Goal: Task Accomplishment & Management: Complete application form

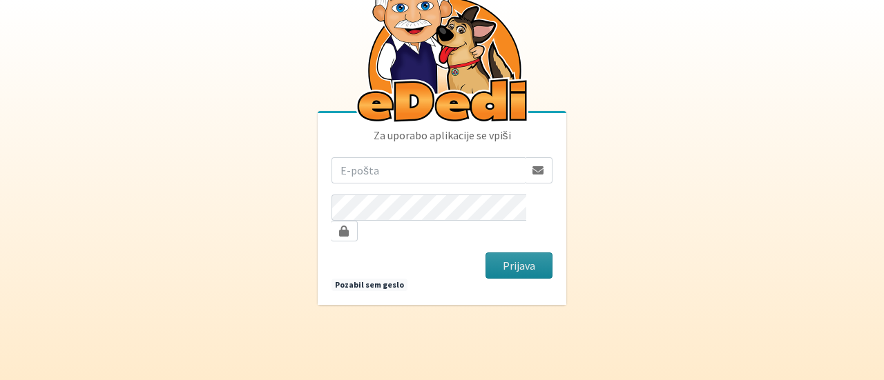
type input "[PERSON_NAME][EMAIL_ADDRESS][PERSON_NAME][DOMAIN_NAME]"
click at [525, 257] on button "Prijava" at bounding box center [518, 266] width 67 height 26
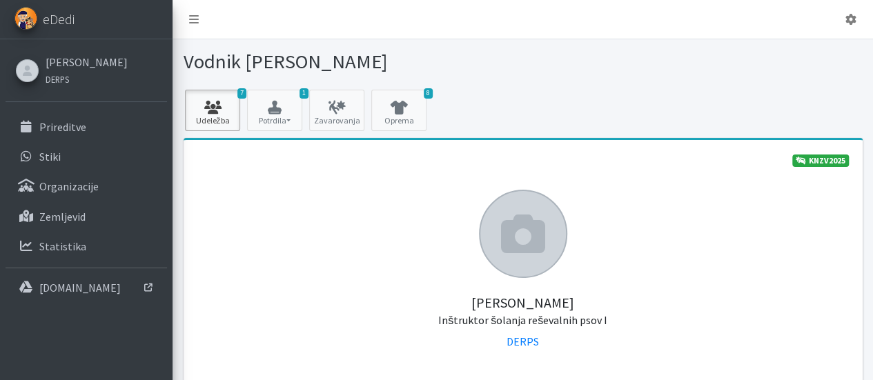
click at [221, 120] on link "7 Udeležba" at bounding box center [212, 110] width 55 height 41
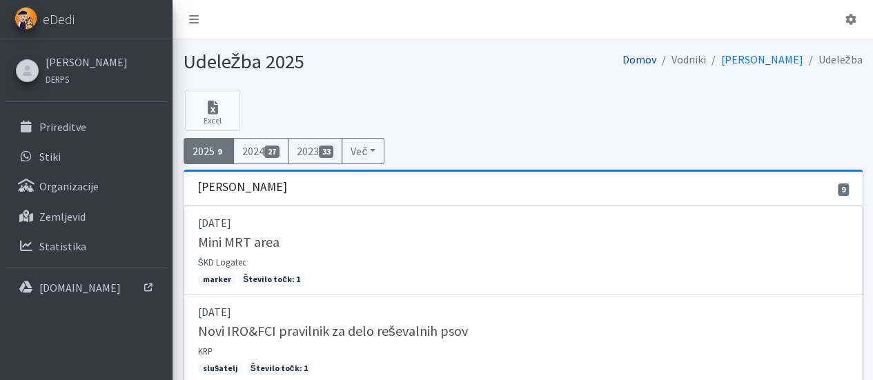
click at [657, 59] on link "Domov" at bounding box center [640, 59] width 34 height 14
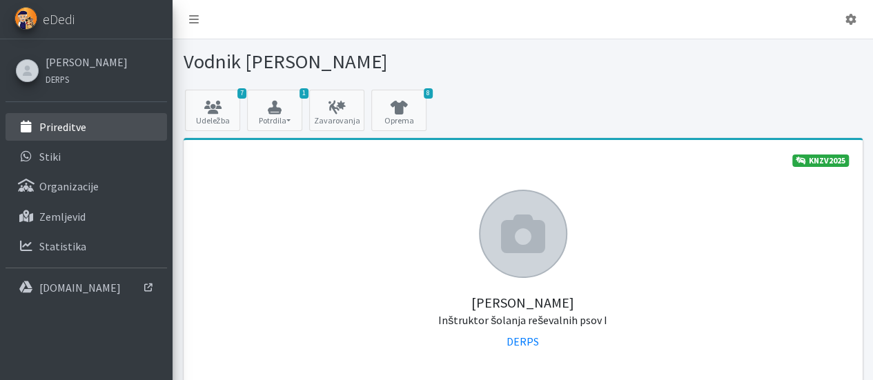
click at [66, 126] on p "Prireditve" at bounding box center [62, 127] width 47 height 14
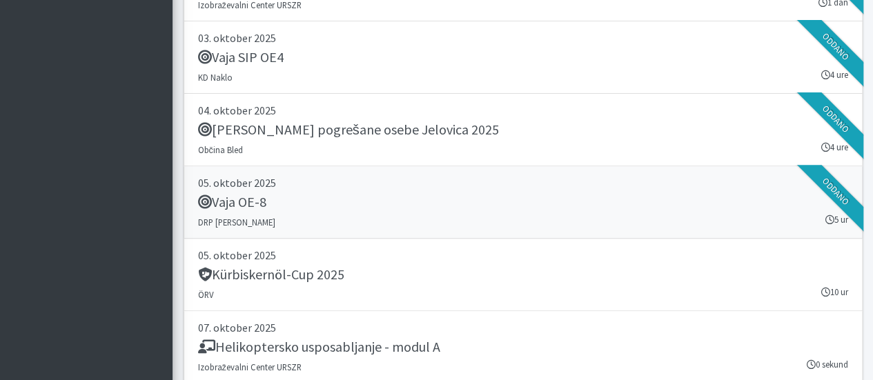
scroll to position [2831, 0]
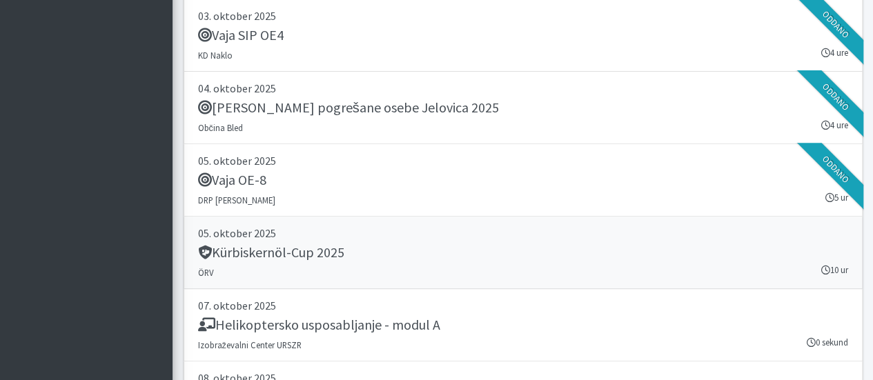
click at [253, 244] on h5 "Kürbiskernöl-Cup 2025" at bounding box center [271, 252] width 146 height 17
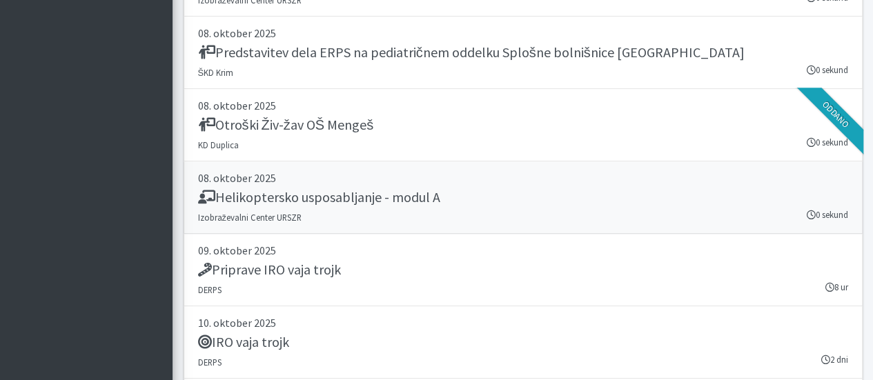
scroll to position [3245, 0]
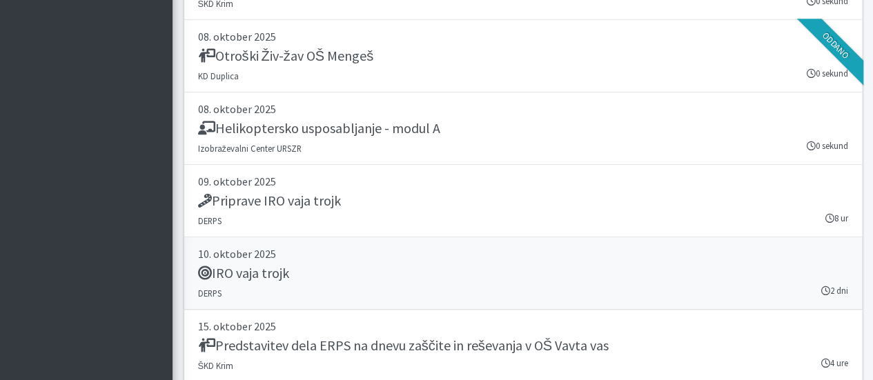
click at [269, 265] on h5 "IRO vaja trojk" at bounding box center [243, 273] width 91 height 17
click at [273, 193] on h5 "Priprave IRO vaja trojk" at bounding box center [269, 201] width 143 height 17
click at [261, 265] on h5 "IRO vaja trojk" at bounding box center [243, 273] width 91 height 17
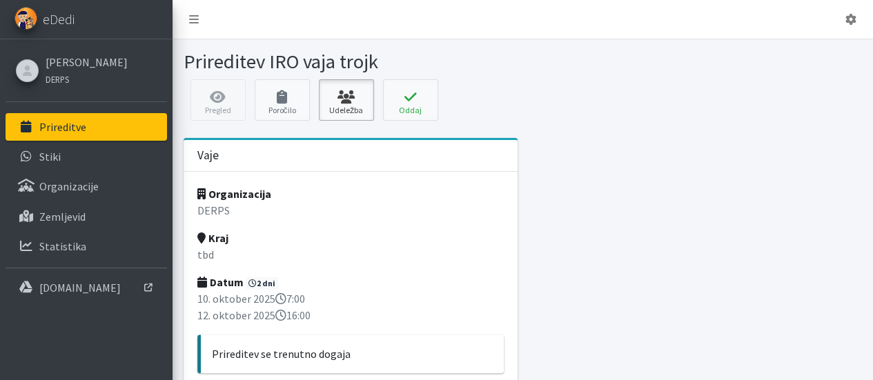
click at [342, 107] on link "Udeležba" at bounding box center [346, 99] width 55 height 41
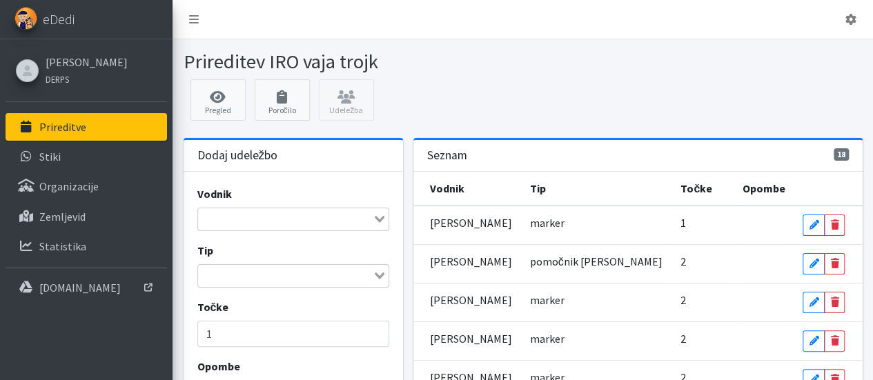
click at [352, 222] on input "Search for option" at bounding box center [286, 219] width 172 height 17
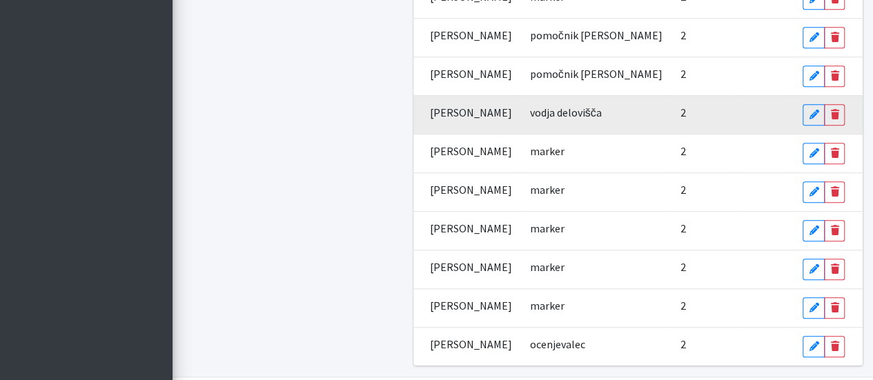
scroll to position [558, 0]
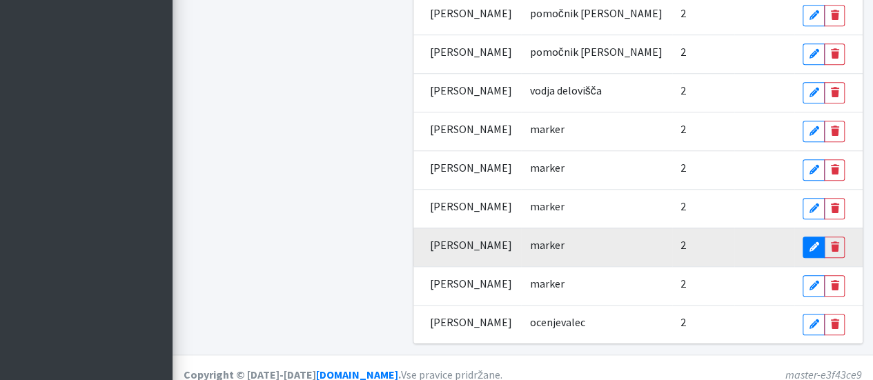
type input "sabina stepan"
click at [813, 242] on icon at bounding box center [814, 247] width 10 height 10
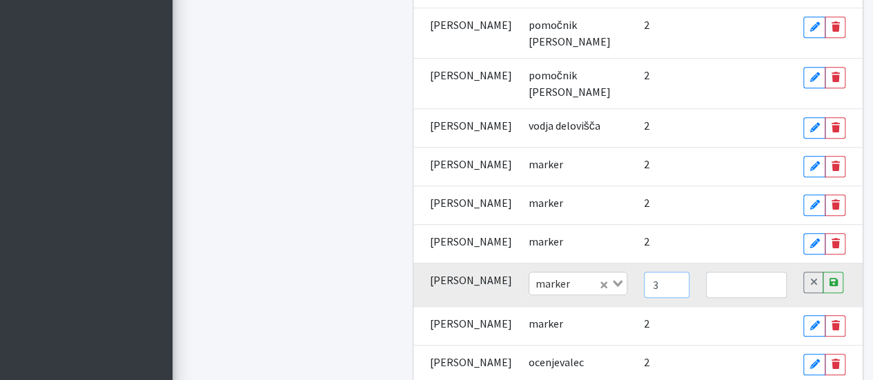
click at [664, 298] on input "3" at bounding box center [667, 285] width 46 height 26
type input "4"
click at [664, 298] on input "4" at bounding box center [667, 285] width 46 height 26
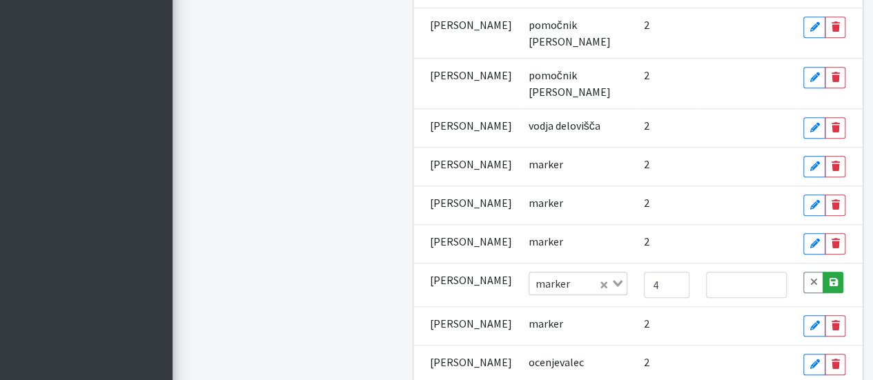
click at [836, 287] on icon at bounding box center [833, 283] width 8 height 10
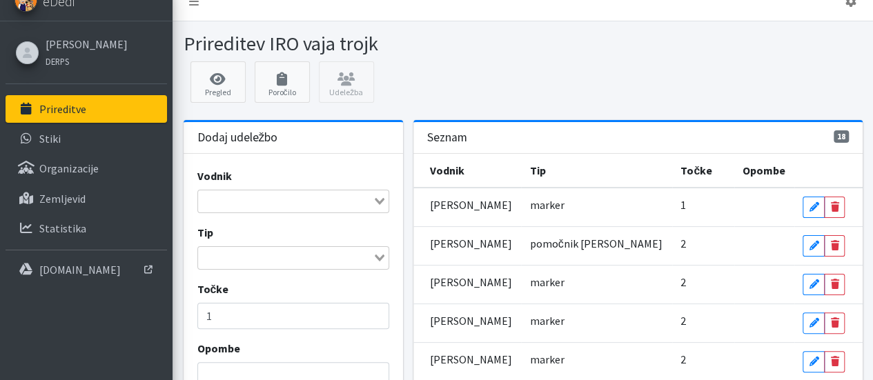
scroll to position [0, 0]
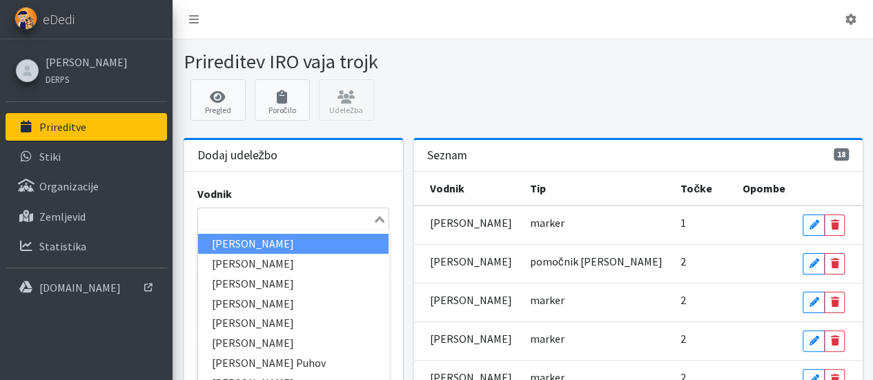
click at [246, 217] on input "Search for option" at bounding box center [286, 219] width 172 height 17
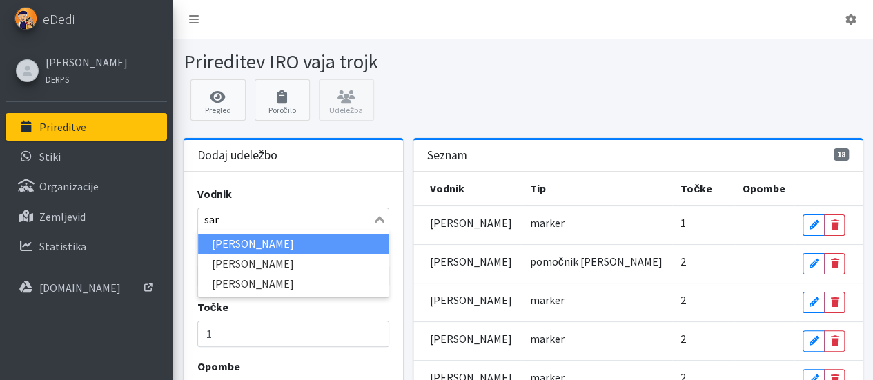
type input "sara"
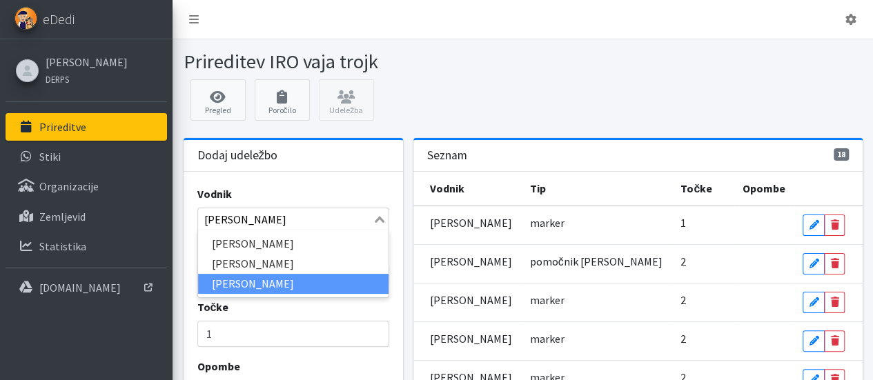
click at [240, 281] on li "[PERSON_NAME]" at bounding box center [293, 284] width 191 height 20
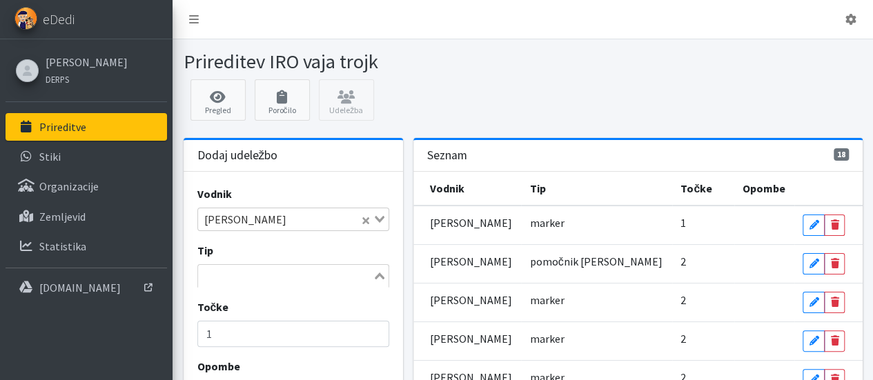
click at [378, 275] on icon "Search for option" at bounding box center [380, 276] width 10 height 7
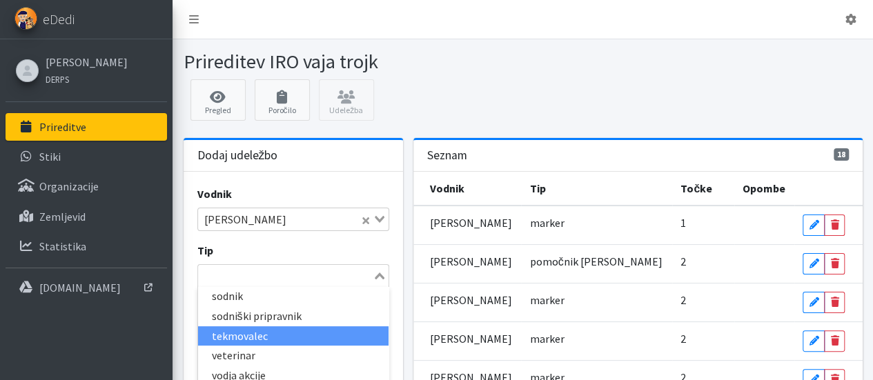
scroll to position [69, 0]
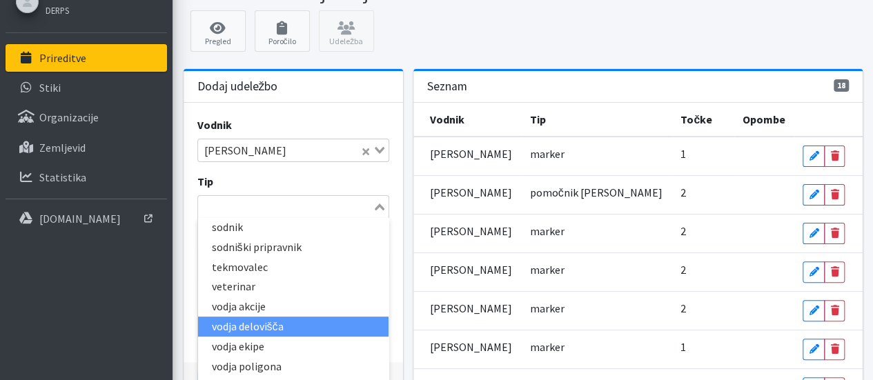
click at [278, 321] on li "vodja delovišča" at bounding box center [293, 327] width 191 height 20
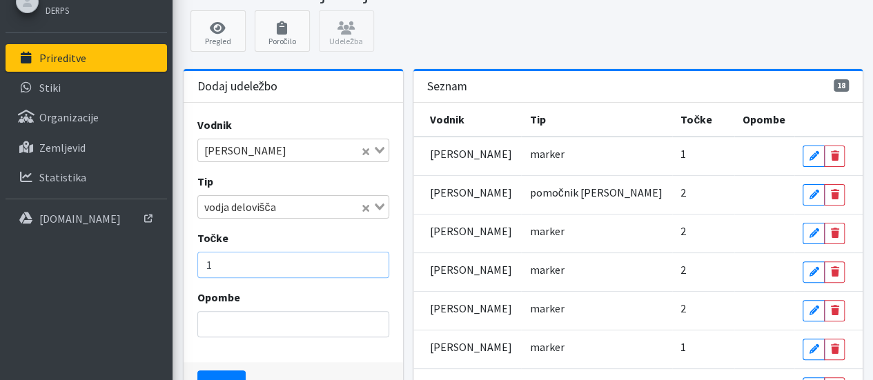
click at [291, 262] on input "1" at bounding box center [293, 265] width 192 height 26
type input "2"
click at [374, 260] on input "2" at bounding box center [293, 265] width 192 height 26
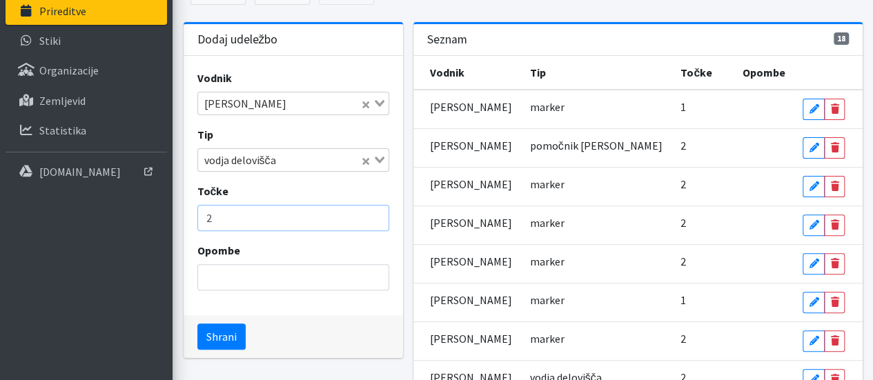
scroll to position [138, 0]
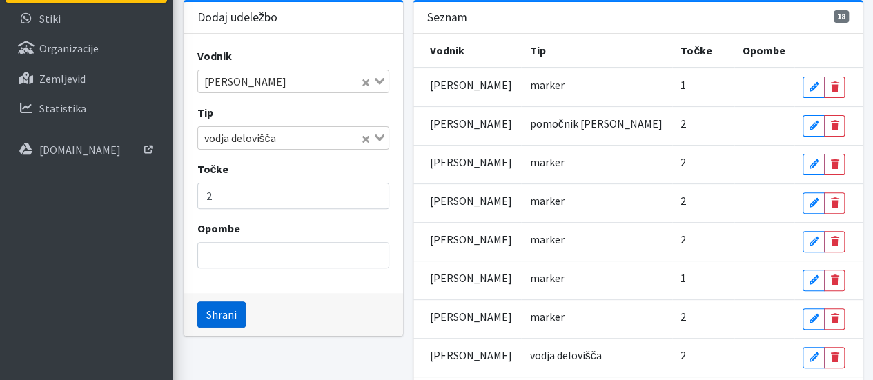
click at [222, 314] on button "Shrani" at bounding box center [221, 315] width 48 height 26
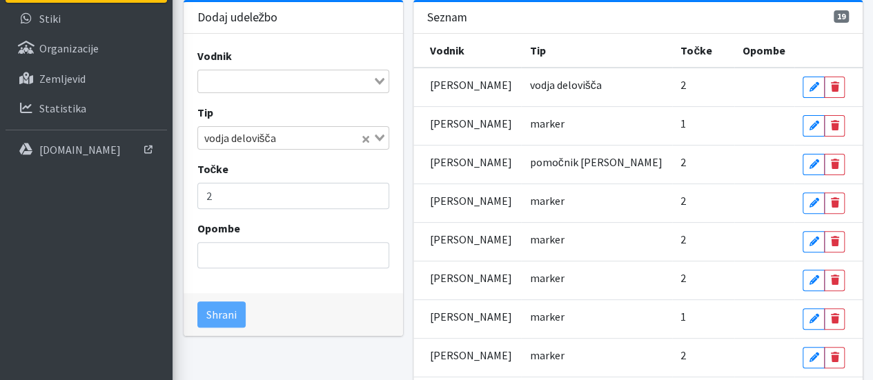
click at [318, 76] on input "Search for option" at bounding box center [286, 81] width 172 height 17
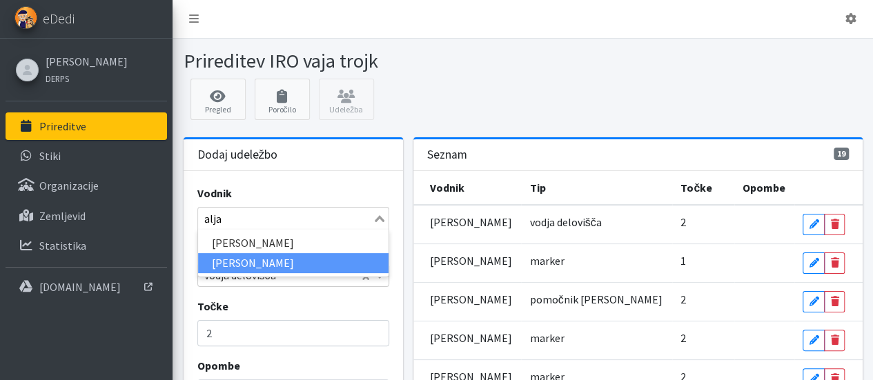
scroll to position [0, 0]
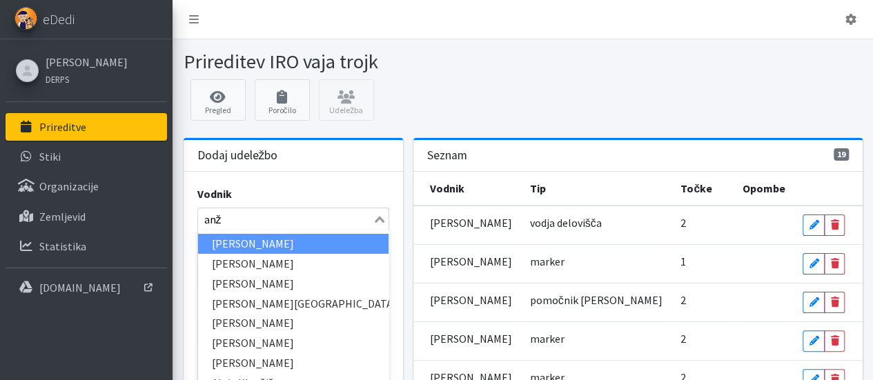
type input "anže"
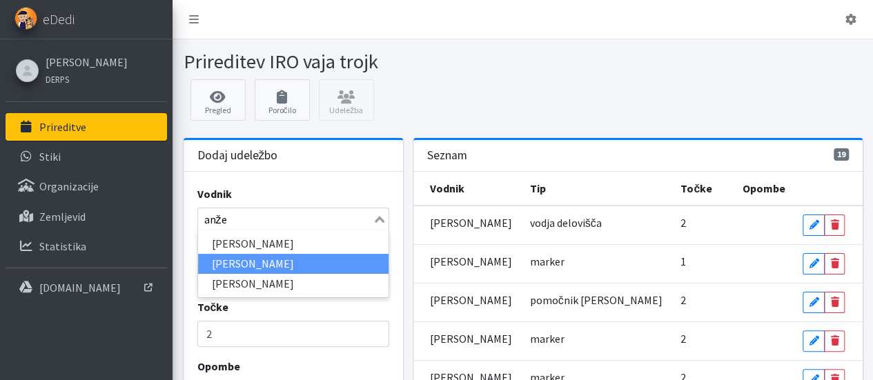
click at [256, 258] on li "[PERSON_NAME]" at bounding box center [293, 264] width 191 height 20
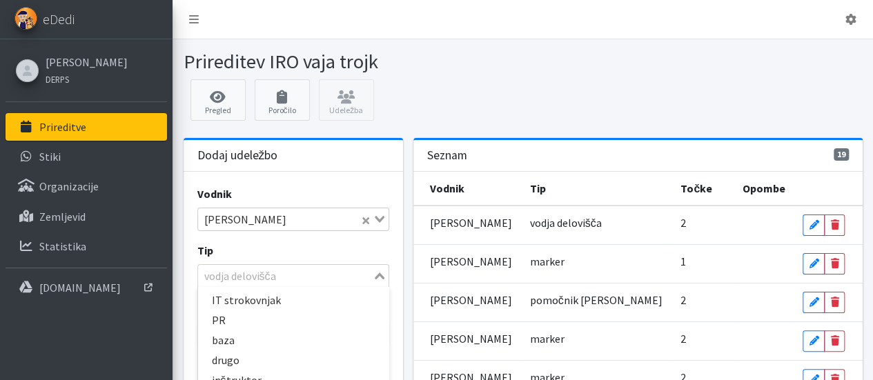
click at [347, 275] on input "Search for option" at bounding box center [286, 276] width 172 height 17
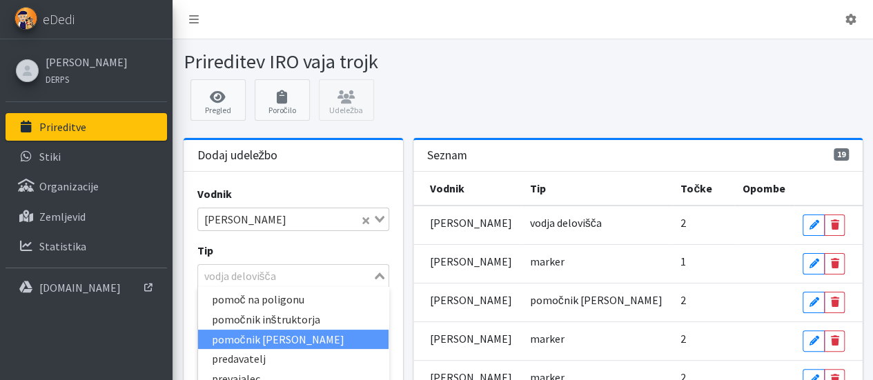
click at [292, 335] on li "pomočnik [PERSON_NAME]" at bounding box center [293, 340] width 191 height 20
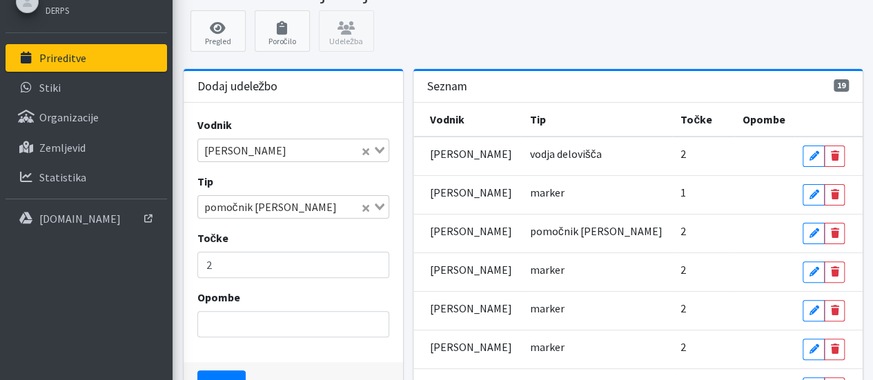
scroll to position [138, 0]
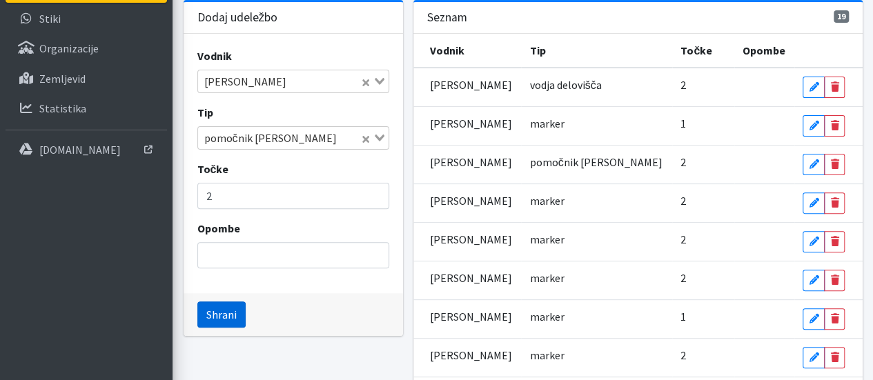
click at [218, 310] on button "Shrani" at bounding box center [221, 315] width 48 height 26
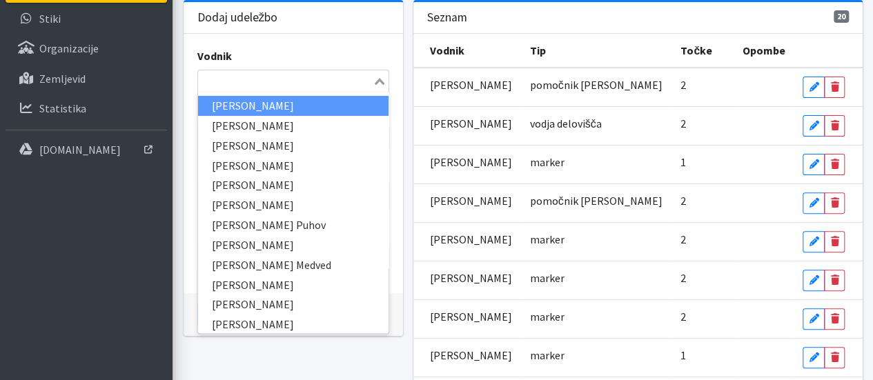
click at [265, 81] on input "Search for option" at bounding box center [286, 81] width 172 height 17
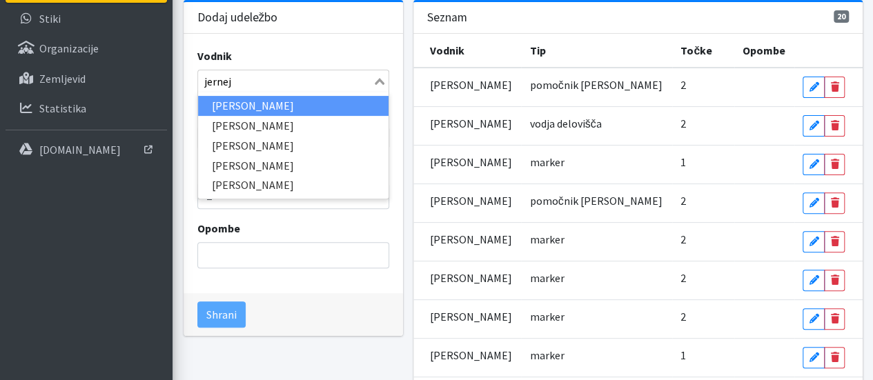
type input "jerneja"
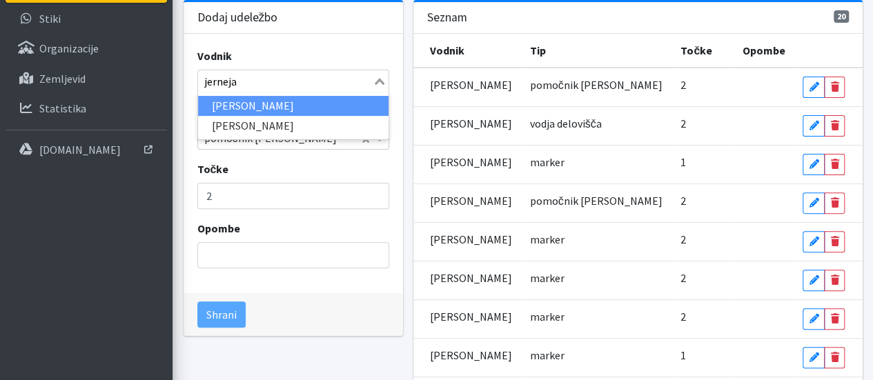
click at [272, 104] on li "[PERSON_NAME]" at bounding box center [293, 106] width 191 height 20
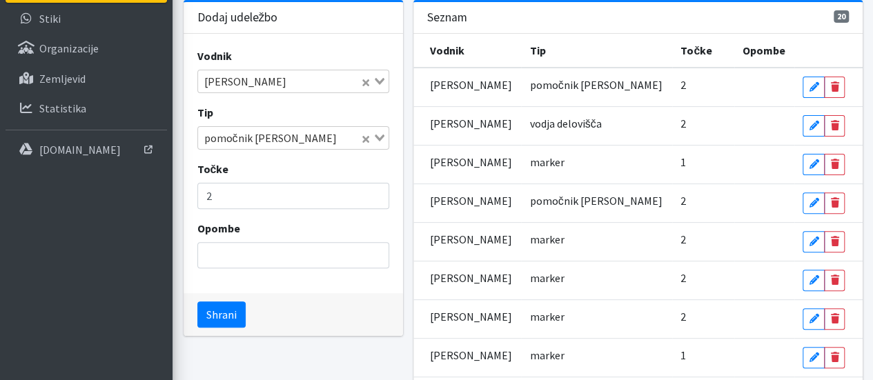
click at [379, 139] on icon "Search for option" at bounding box center [380, 138] width 10 height 7
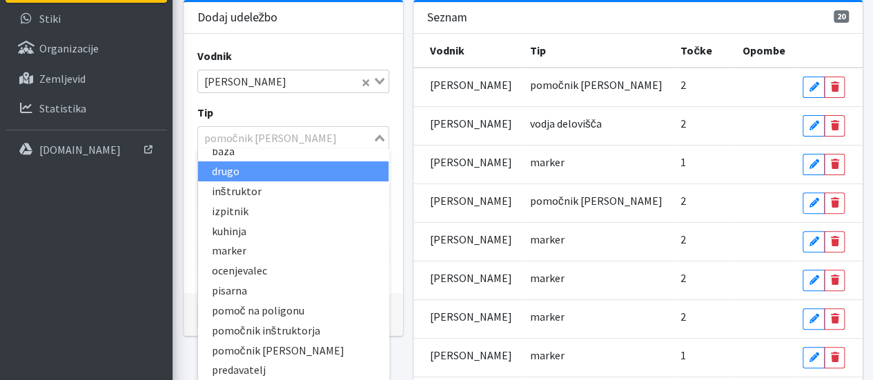
scroll to position [72, 0]
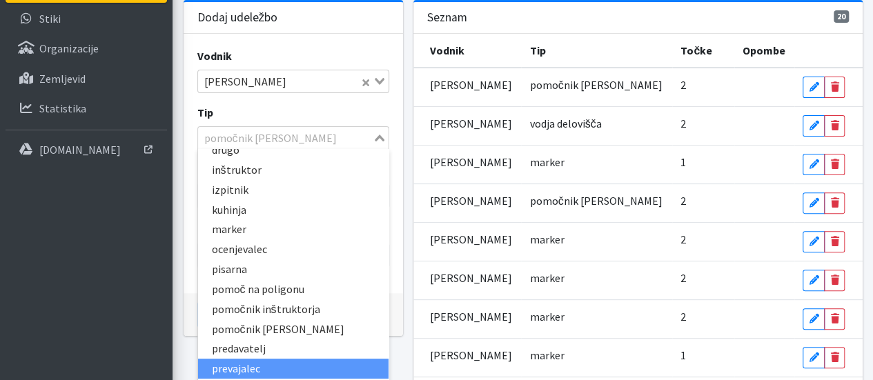
click at [231, 364] on li "prevajalec" at bounding box center [293, 369] width 191 height 20
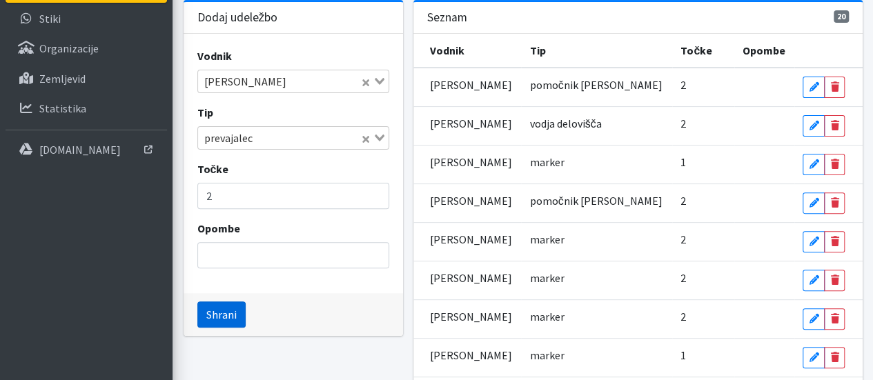
click at [233, 316] on button "Shrani" at bounding box center [221, 315] width 48 height 26
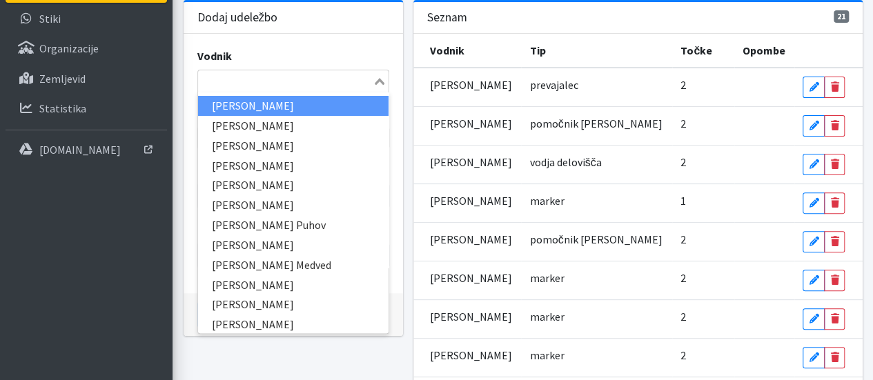
click at [238, 74] on input "Search for option" at bounding box center [286, 81] width 172 height 17
type input "kaja"
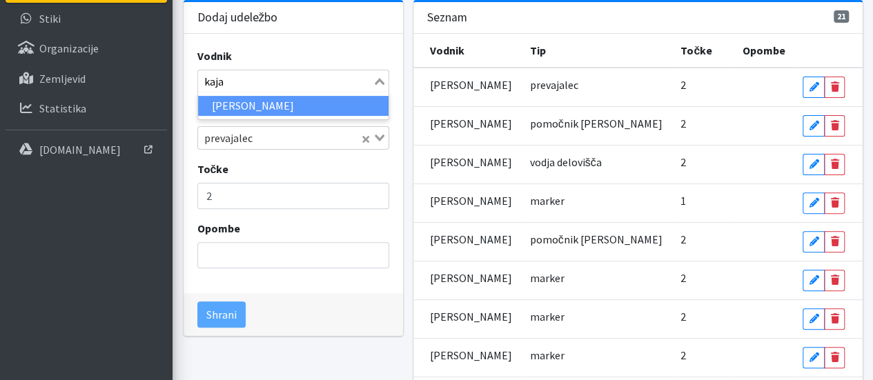
click at [257, 109] on li "[PERSON_NAME]" at bounding box center [293, 106] width 191 height 20
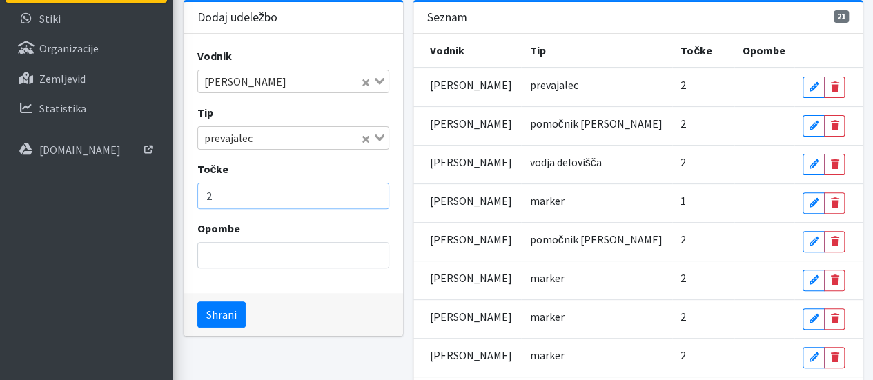
click at [226, 195] on input "2" at bounding box center [293, 196] width 192 height 26
type input "1"
click at [313, 141] on input "Search for option" at bounding box center [308, 138] width 101 height 17
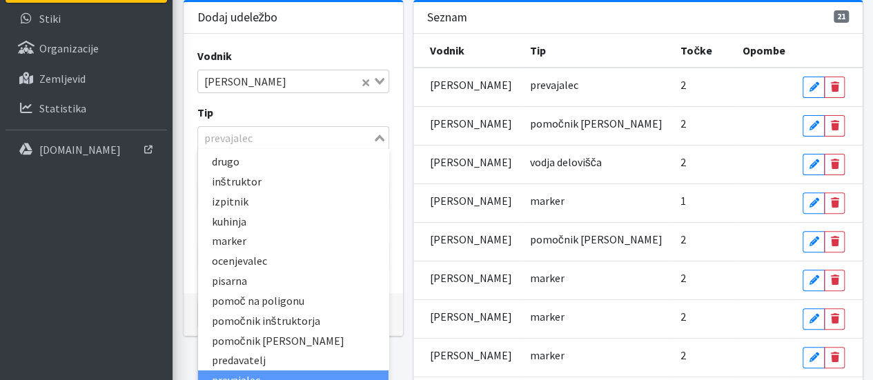
scroll to position [43, 0]
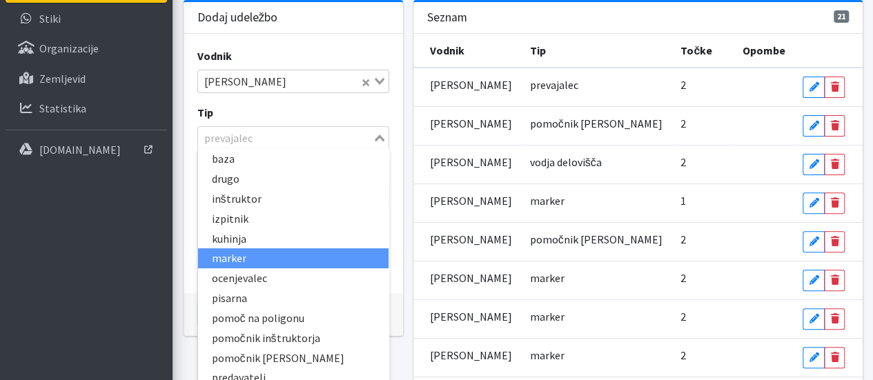
click at [247, 254] on li "marker" at bounding box center [293, 259] width 191 height 20
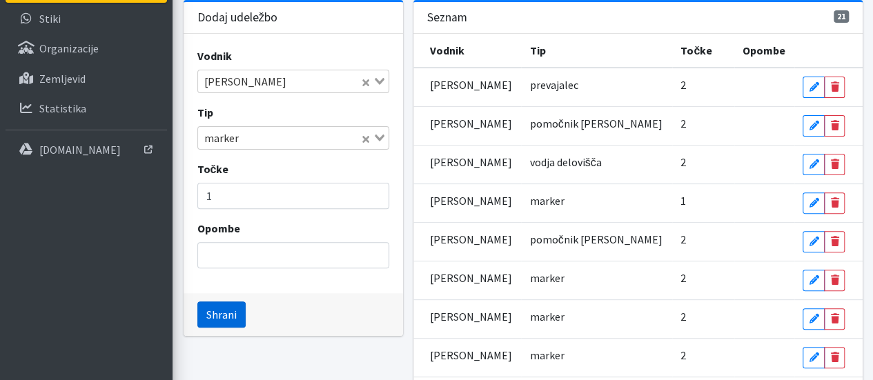
click at [204, 314] on button "Shrani" at bounding box center [221, 315] width 48 height 26
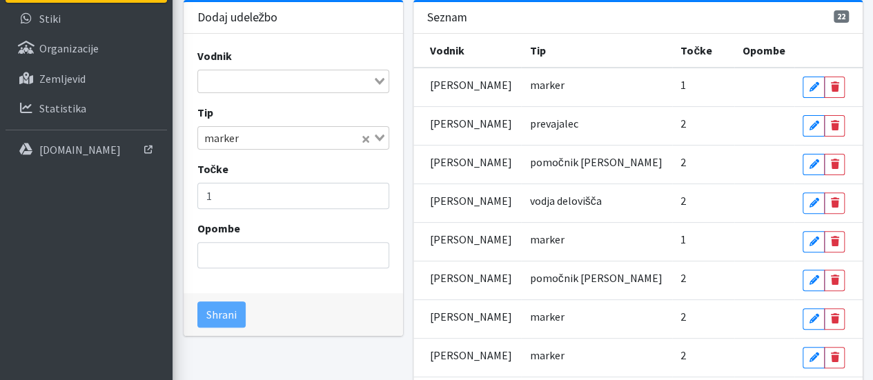
click at [229, 73] on input "Search for option" at bounding box center [286, 81] width 172 height 17
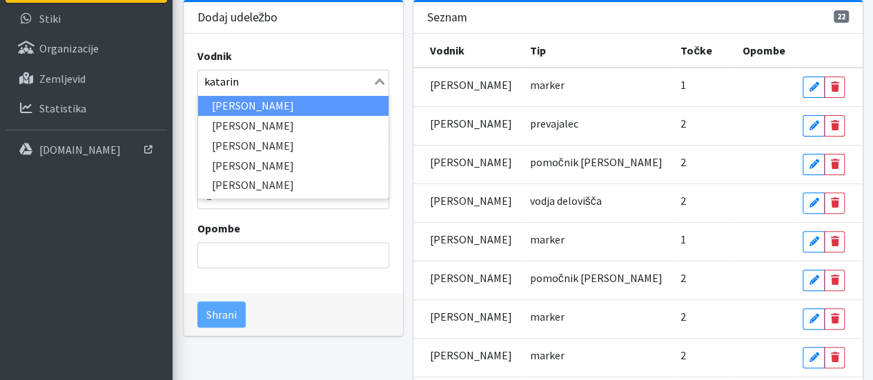
type input "katarina"
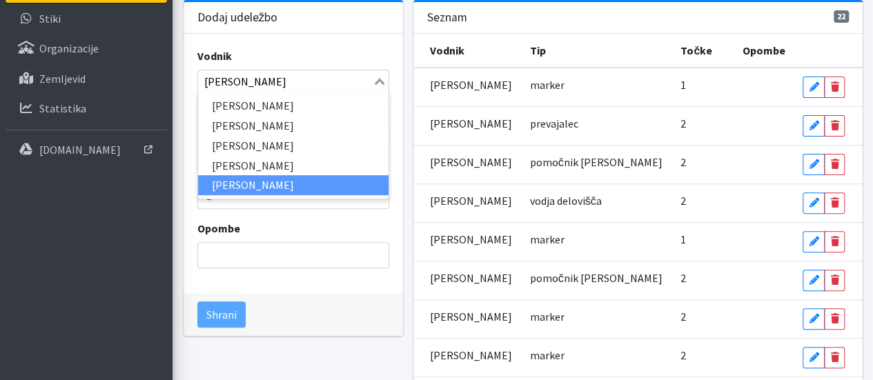
click at [247, 190] on li "[PERSON_NAME]" at bounding box center [293, 185] width 191 height 20
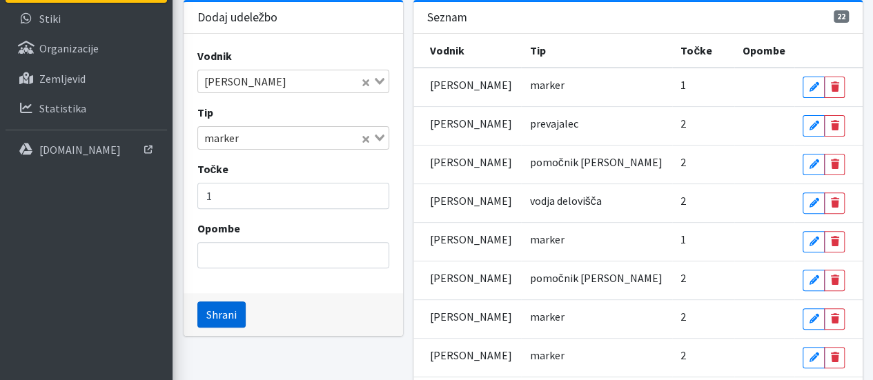
click at [221, 310] on button "Shrani" at bounding box center [221, 315] width 48 height 26
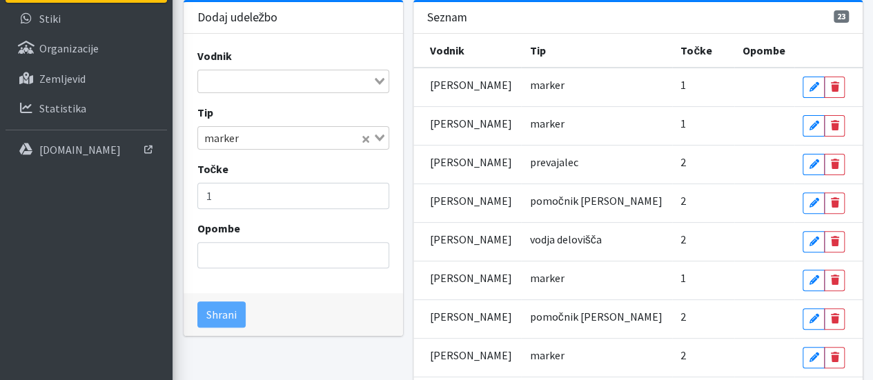
click at [254, 78] on input "Search for option" at bounding box center [286, 81] width 172 height 17
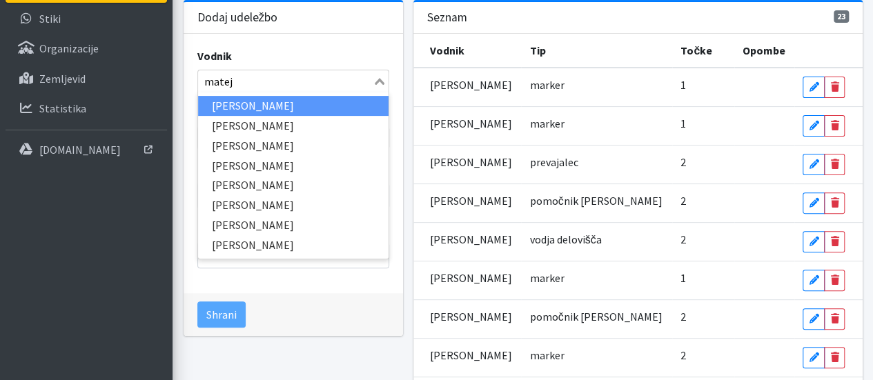
type input "mateja"
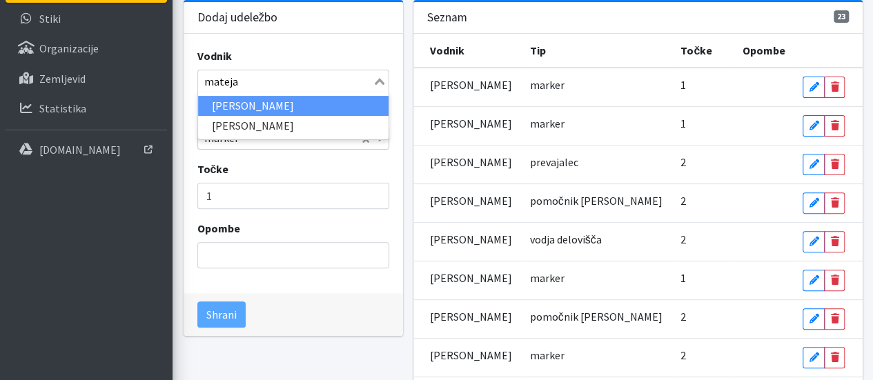
click at [247, 101] on li "[PERSON_NAME]" at bounding box center [293, 106] width 191 height 20
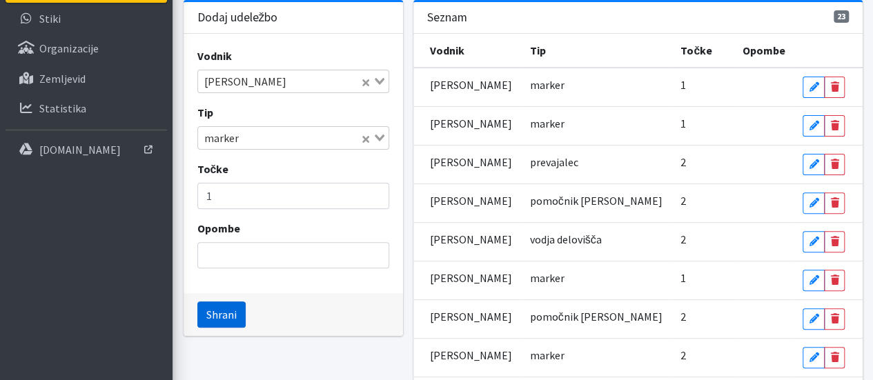
click at [209, 311] on button "Shrani" at bounding box center [221, 315] width 48 height 26
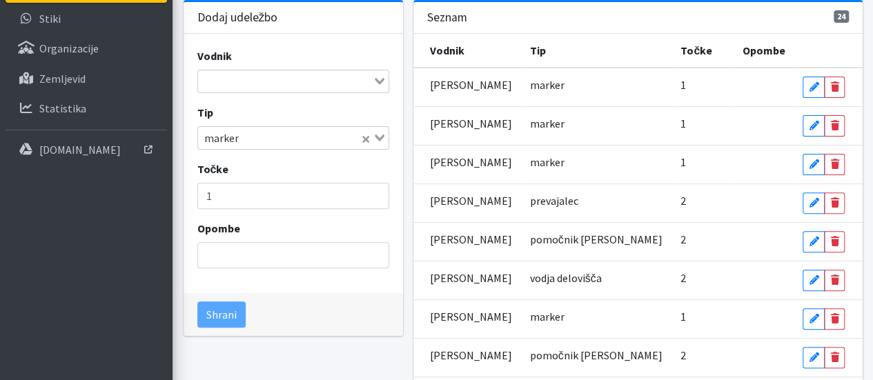
click at [235, 75] on input "Search for option" at bounding box center [286, 81] width 172 height 17
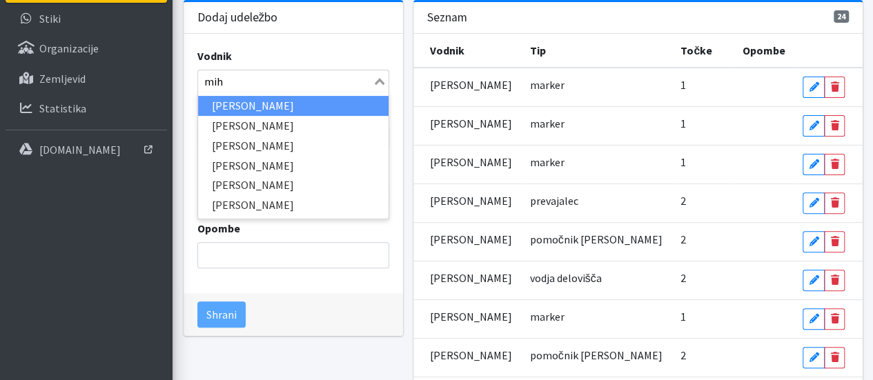
type input "miha"
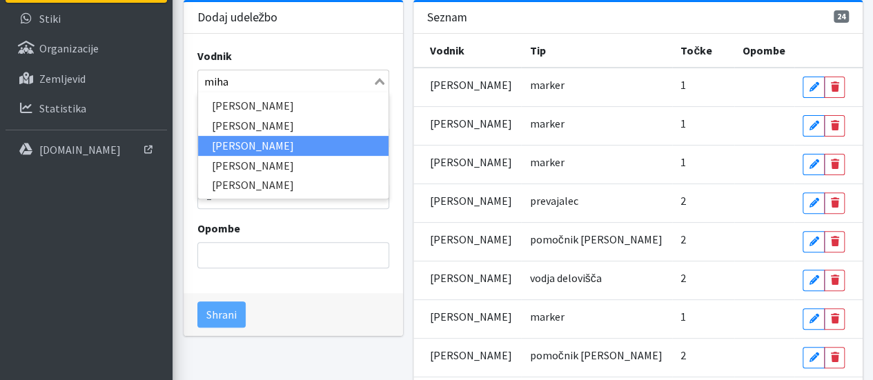
click at [231, 145] on li "[PERSON_NAME]" at bounding box center [293, 146] width 191 height 20
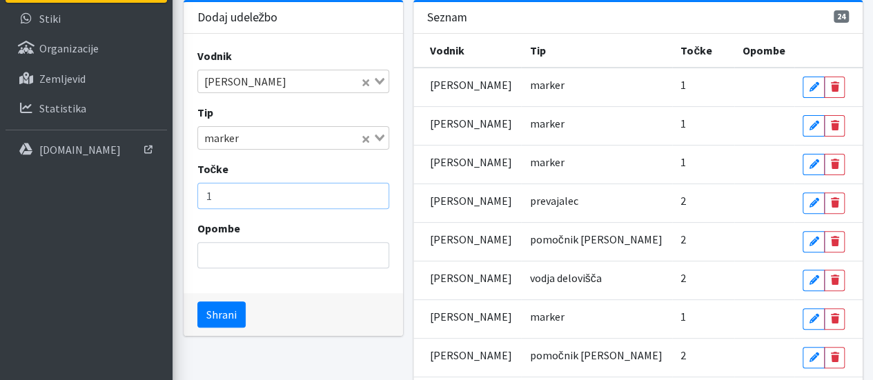
click at [213, 191] on input "1" at bounding box center [293, 196] width 192 height 26
type input "3"
click at [227, 313] on button "Shrani" at bounding box center [221, 315] width 48 height 26
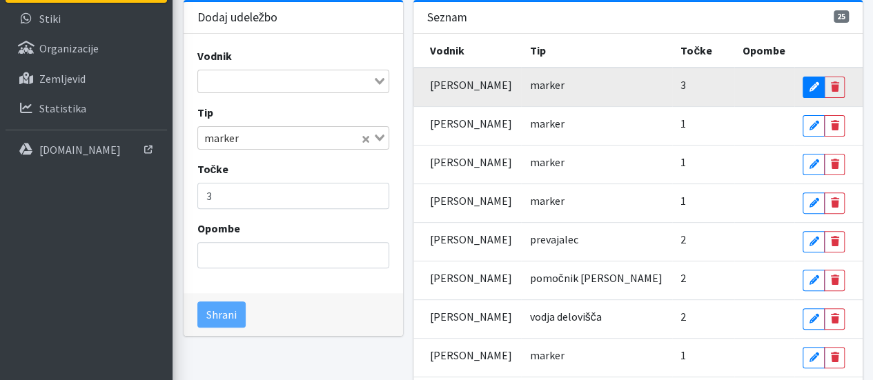
click at [819, 84] on icon at bounding box center [814, 87] width 10 height 10
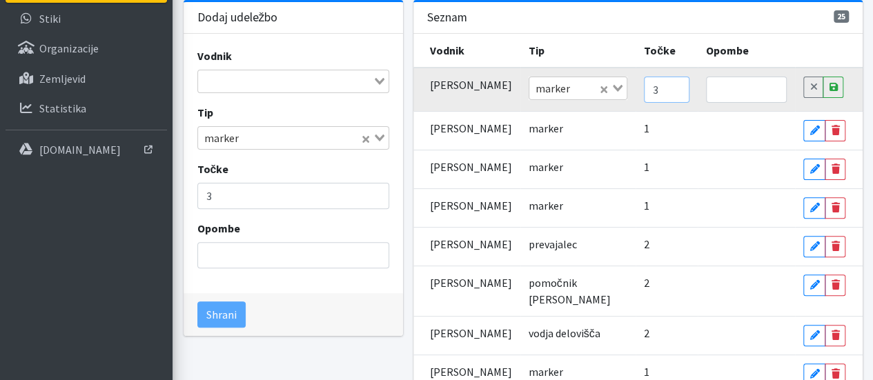
click at [650, 85] on input "3" at bounding box center [667, 90] width 46 height 26
type input "2"
click at [664, 94] on input "2" at bounding box center [667, 90] width 46 height 26
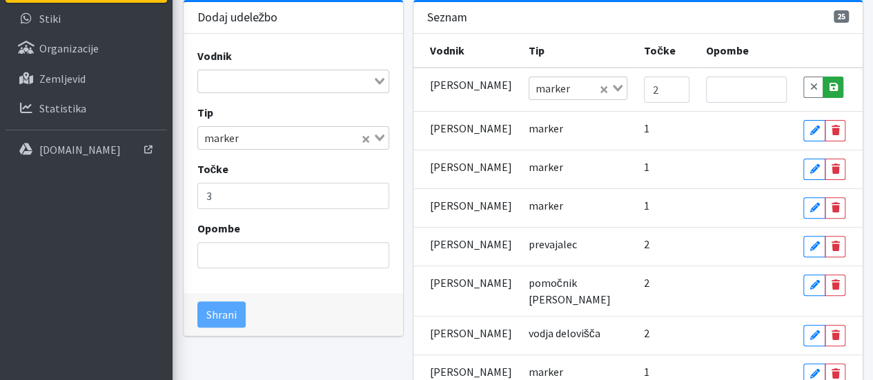
click at [831, 86] on icon at bounding box center [833, 87] width 8 height 10
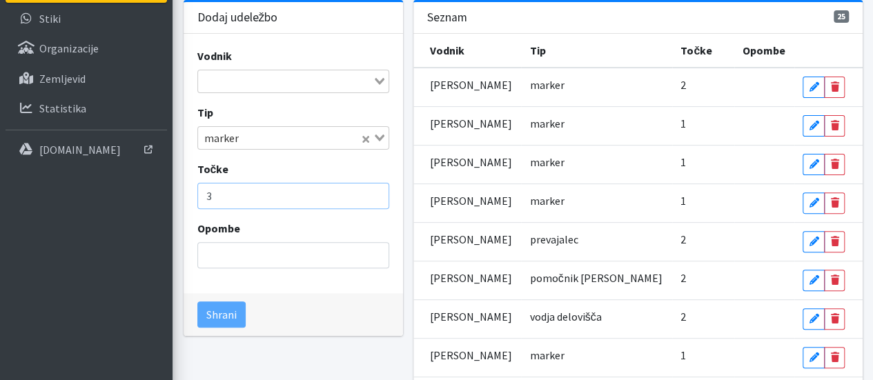
click at [275, 189] on input "3" at bounding box center [293, 196] width 192 height 26
type input "1"
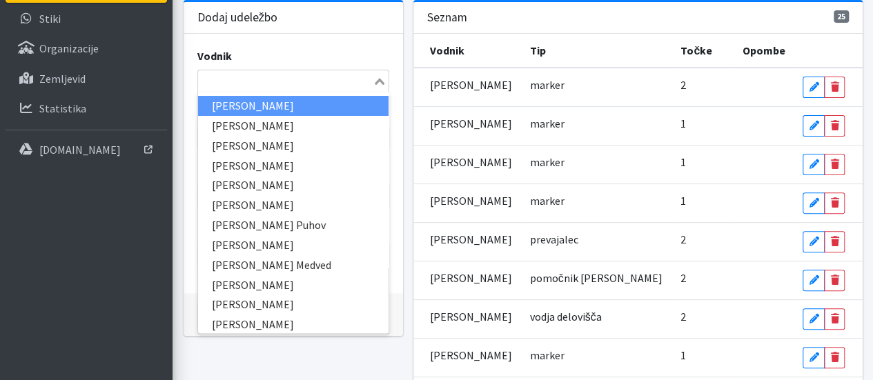
click at [294, 77] on input "Search for option" at bounding box center [286, 81] width 172 height 17
type input "miš"
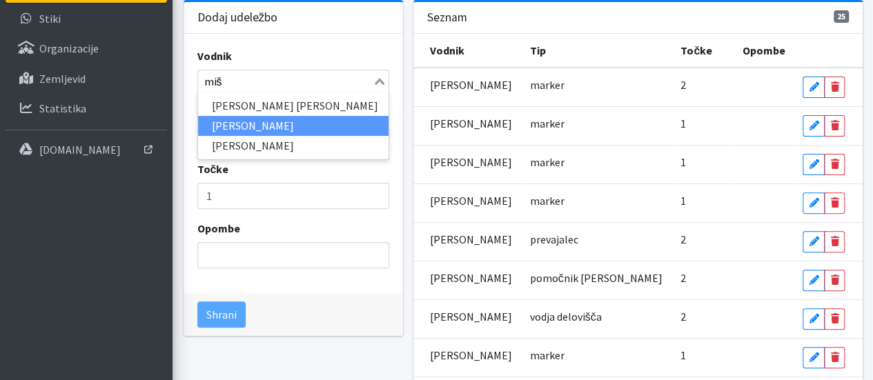
click at [257, 128] on li "[PERSON_NAME]" at bounding box center [293, 126] width 191 height 20
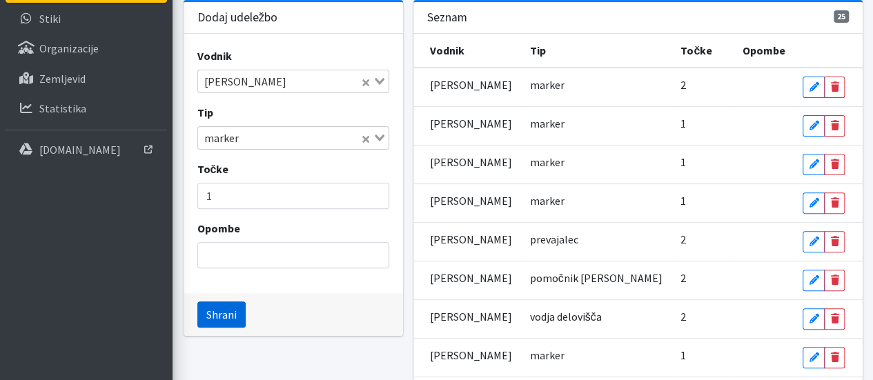
click at [217, 308] on button "Shrani" at bounding box center [221, 315] width 48 height 26
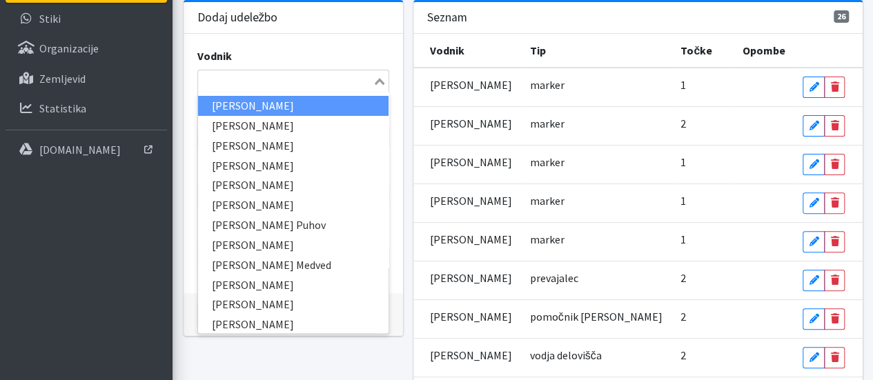
click at [249, 78] on input "Search for option" at bounding box center [286, 81] width 172 height 17
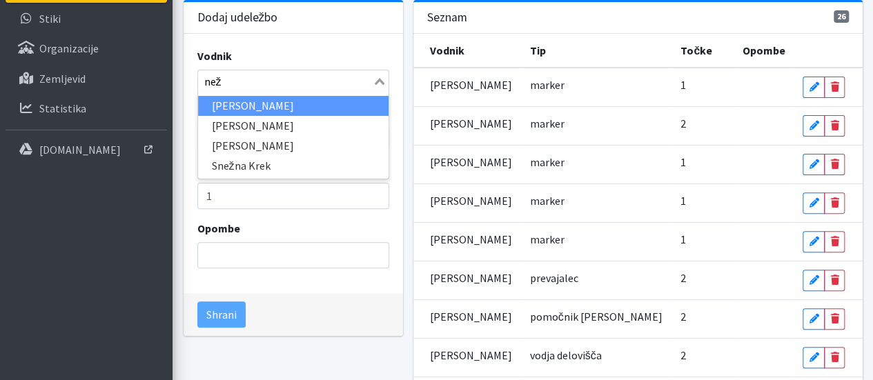
type input "neža"
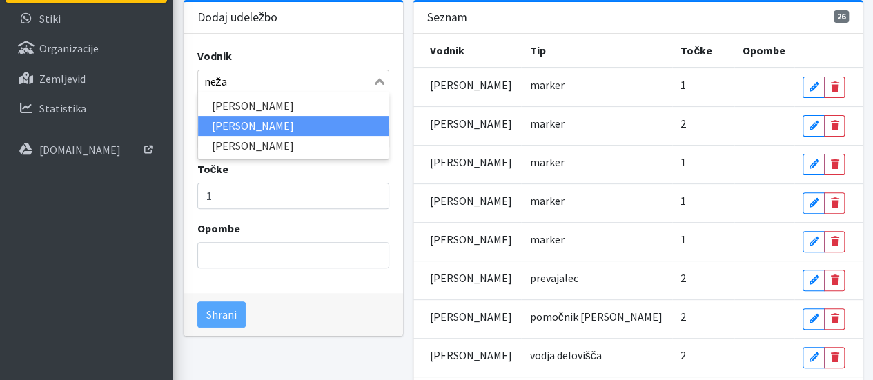
click at [244, 125] on li "[PERSON_NAME]" at bounding box center [293, 126] width 191 height 20
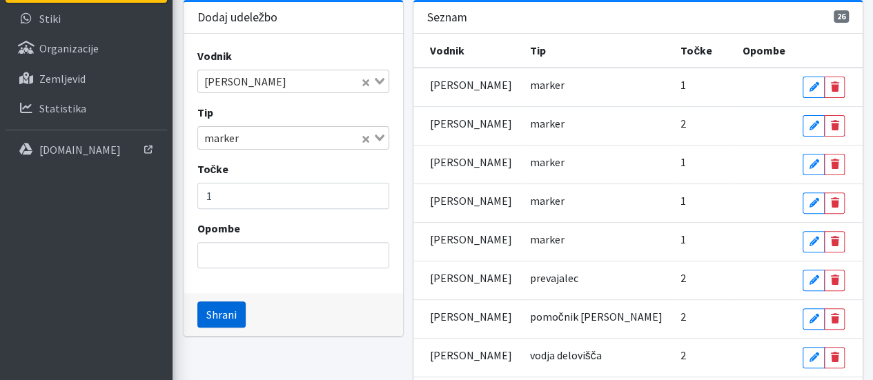
click at [215, 314] on button "Shrani" at bounding box center [221, 315] width 48 height 26
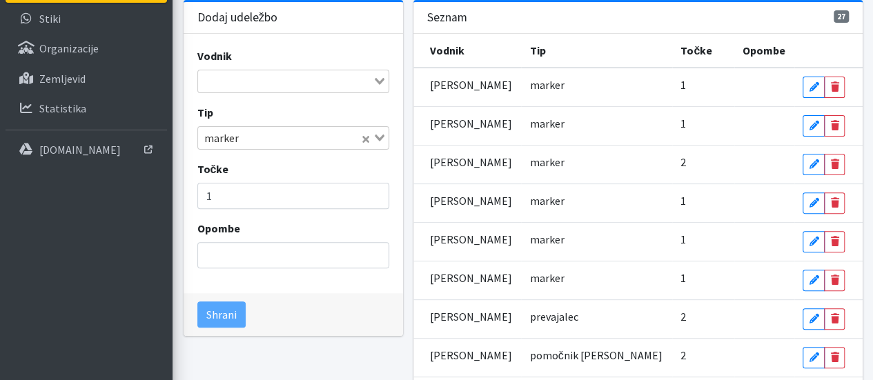
click at [218, 79] on input "Search for option" at bounding box center [286, 81] width 172 height 17
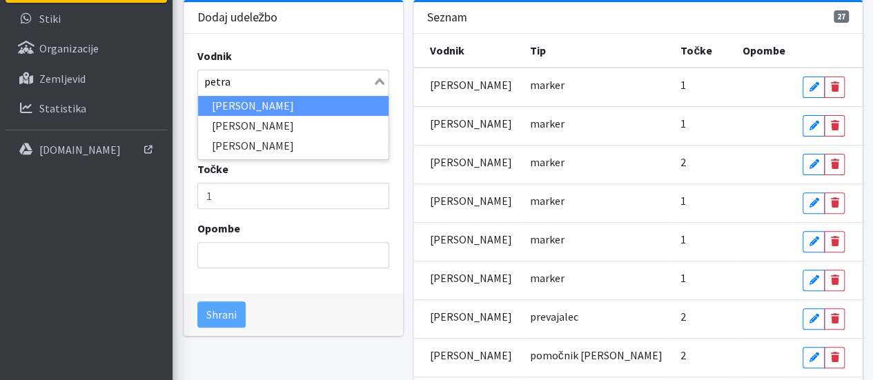
drag, startPoint x: 236, startPoint y: 82, endPoint x: 197, endPoint y: 77, distance: 39.0
click at [198, 77] on div "petra" at bounding box center [285, 79] width 175 height 19
type input "saša"
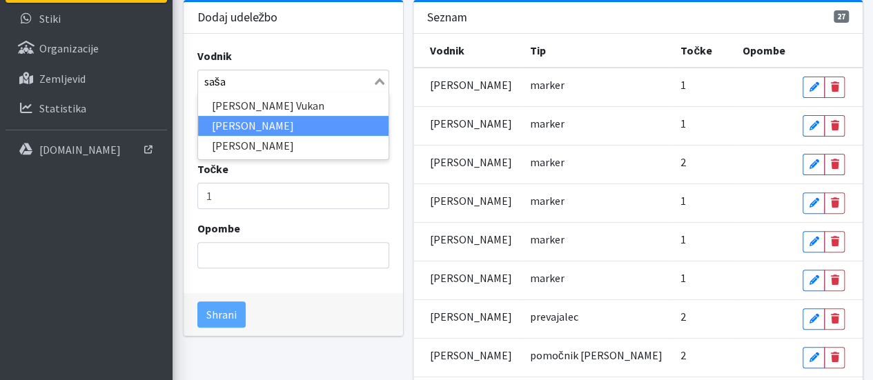
click at [232, 121] on li "[PERSON_NAME]" at bounding box center [293, 126] width 191 height 20
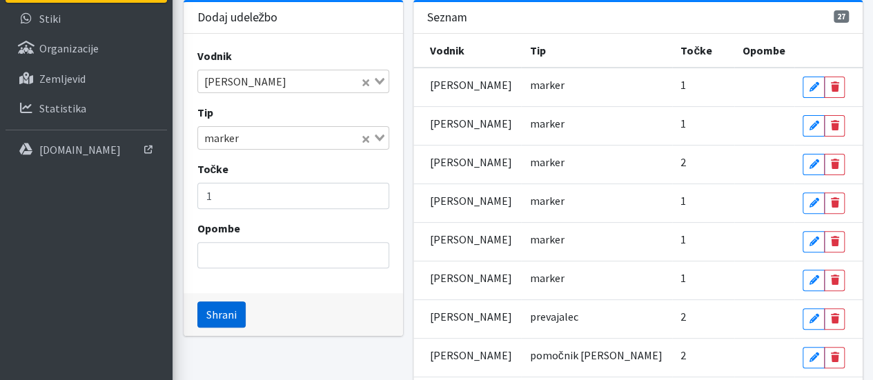
click at [209, 312] on button "Shrani" at bounding box center [221, 315] width 48 height 26
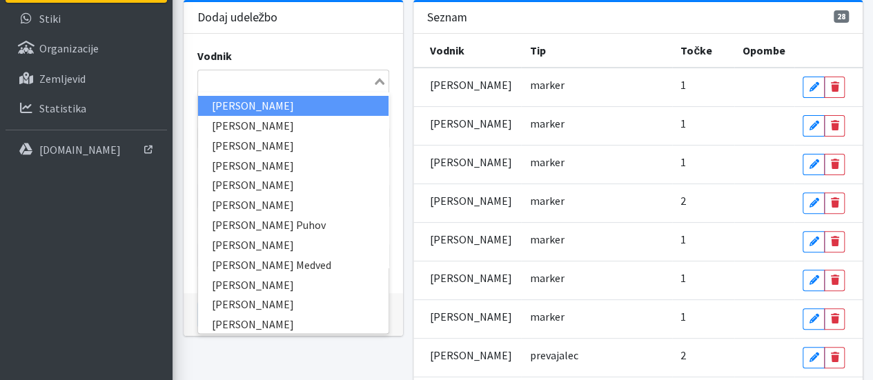
click at [231, 75] on input "Search for option" at bounding box center [286, 81] width 172 height 17
type input "tea"
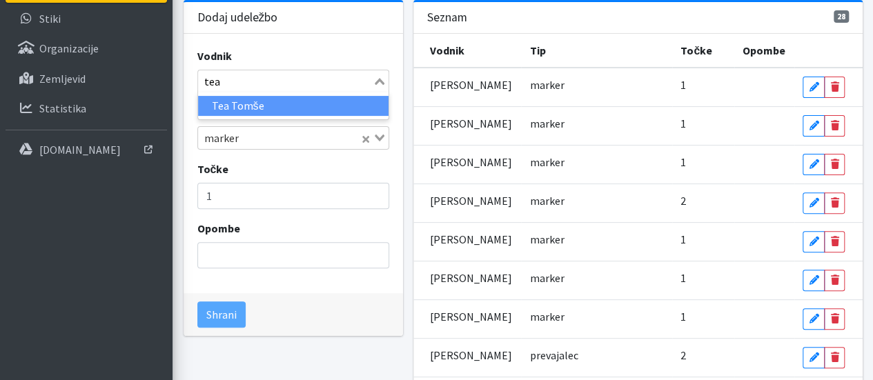
click at [231, 104] on li "Tea Tomše" at bounding box center [293, 106] width 191 height 20
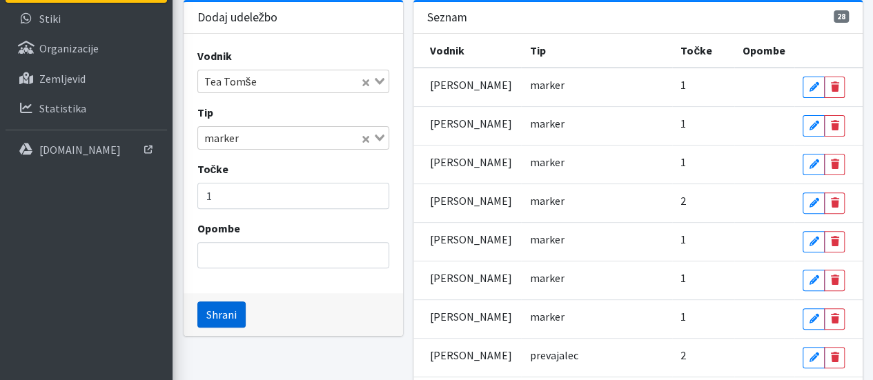
click at [215, 313] on button "Shrani" at bounding box center [221, 315] width 48 height 26
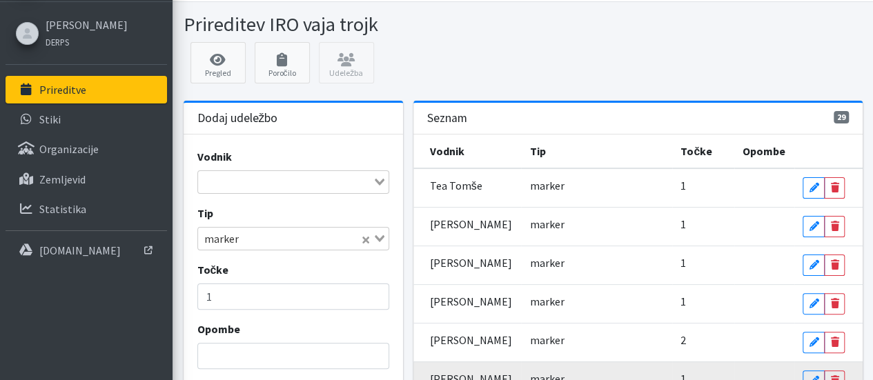
scroll to position [0, 0]
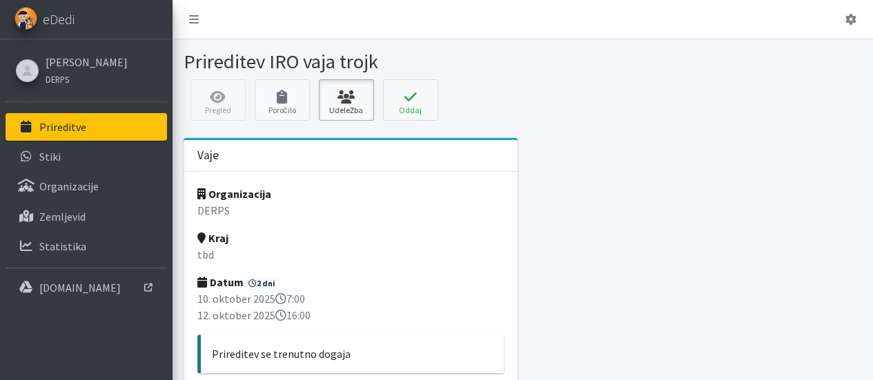
click at [343, 100] on icon at bounding box center [346, 97] width 47 height 14
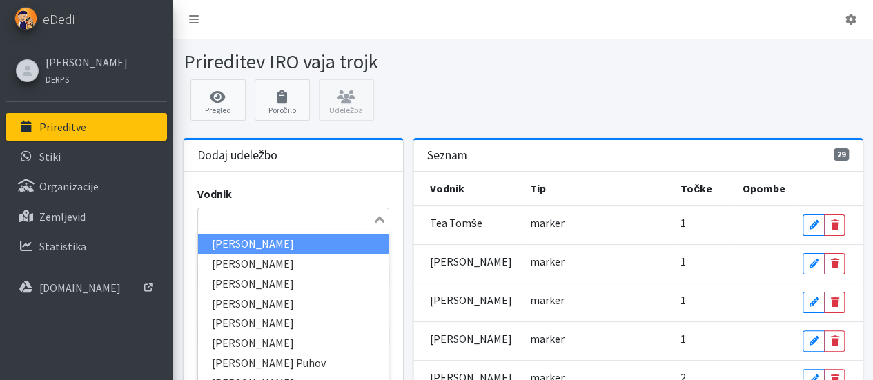
click at [324, 217] on input "Search for option" at bounding box center [286, 219] width 172 height 17
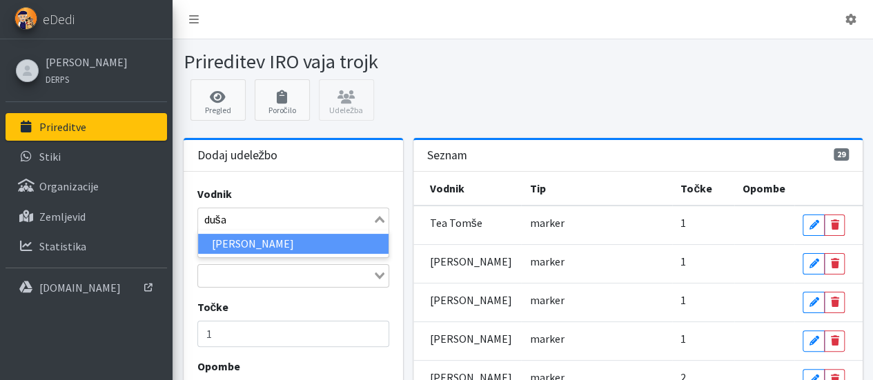
type input "[PERSON_NAME]"
click at [280, 243] on li "[PERSON_NAME]" at bounding box center [293, 244] width 191 height 20
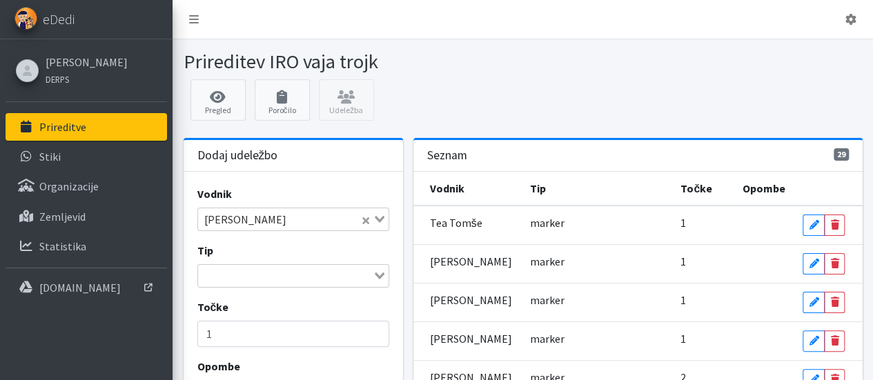
click at [380, 273] on icon "Search for option" at bounding box center [380, 276] width 10 height 7
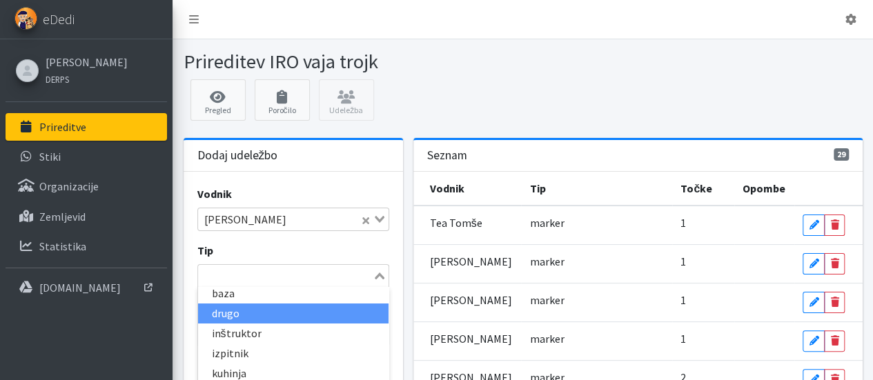
click at [251, 307] on li "drugo" at bounding box center [293, 314] width 191 height 20
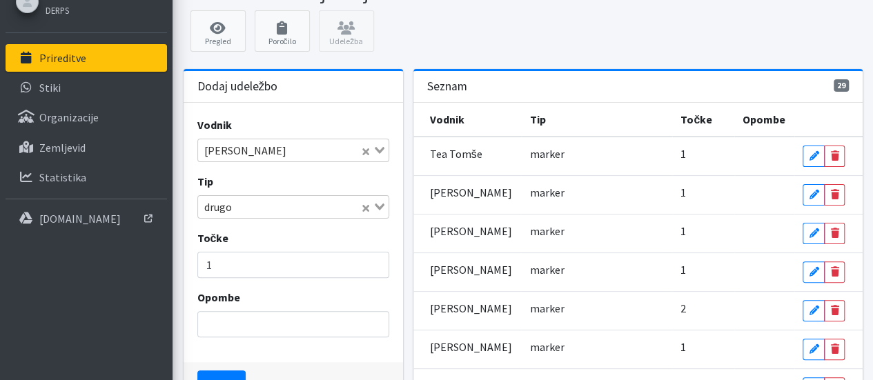
scroll to position [138, 0]
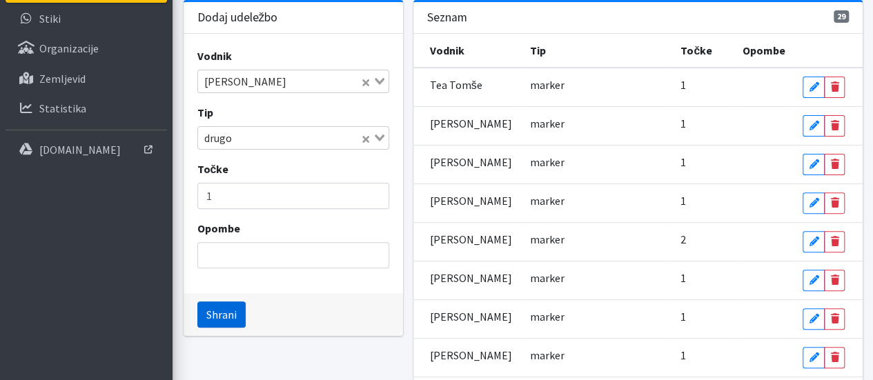
click at [233, 311] on button "Shrani" at bounding box center [221, 315] width 48 height 26
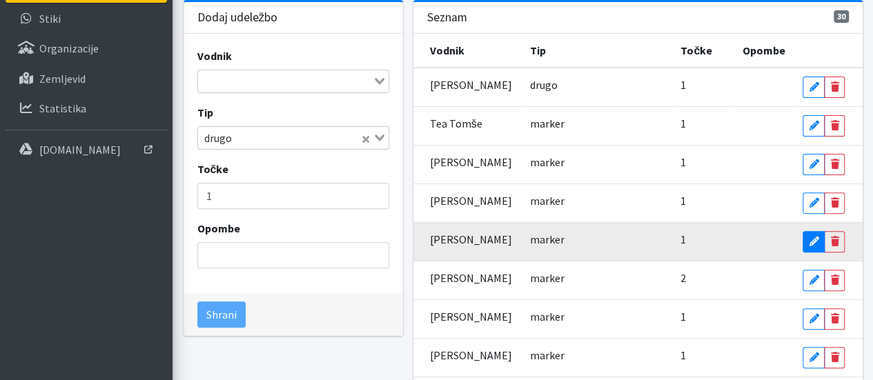
click at [811, 237] on icon at bounding box center [814, 242] width 10 height 10
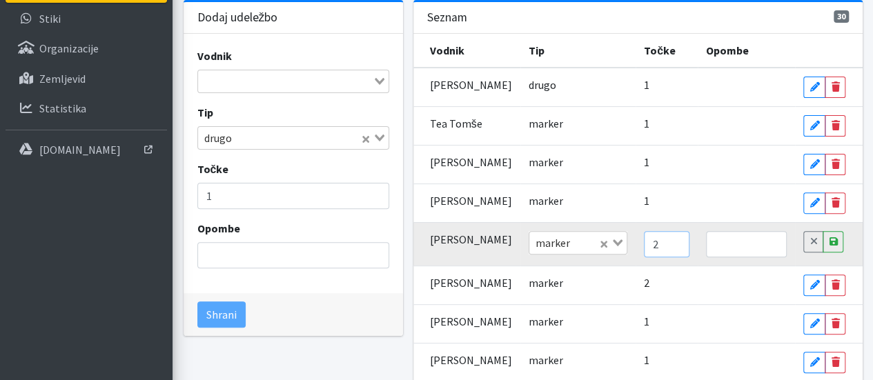
type input "2"
click at [664, 235] on input "2" at bounding box center [667, 244] width 46 height 26
click at [706, 237] on input "text" at bounding box center [746, 244] width 81 height 26
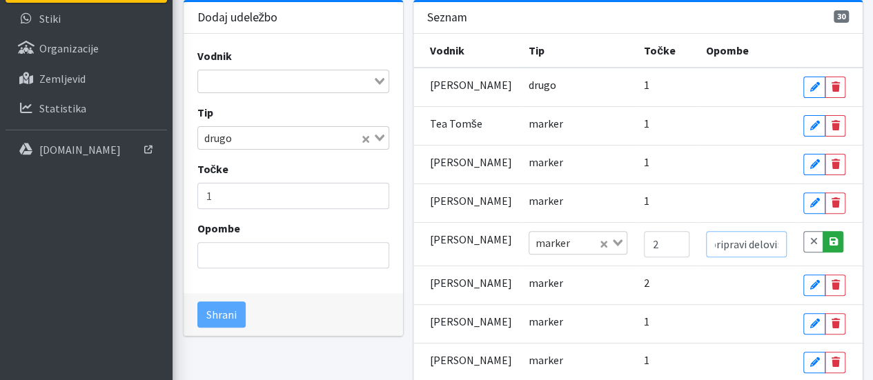
type input "pomoč pri pripravi delovišča"
click at [833, 238] on icon at bounding box center [833, 242] width 8 height 10
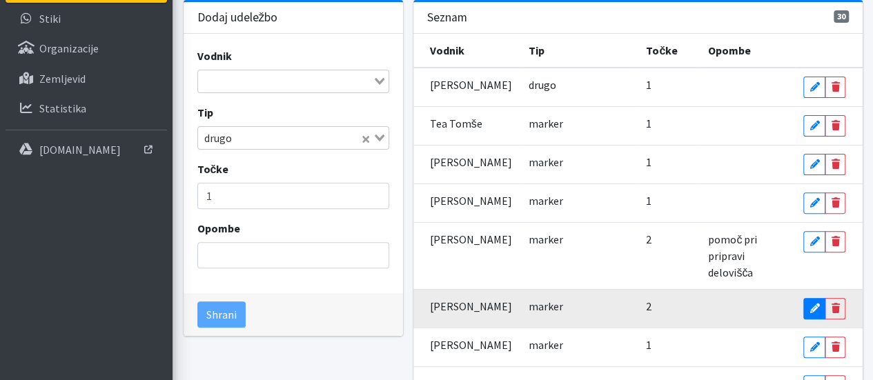
click at [818, 304] on icon at bounding box center [815, 309] width 10 height 10
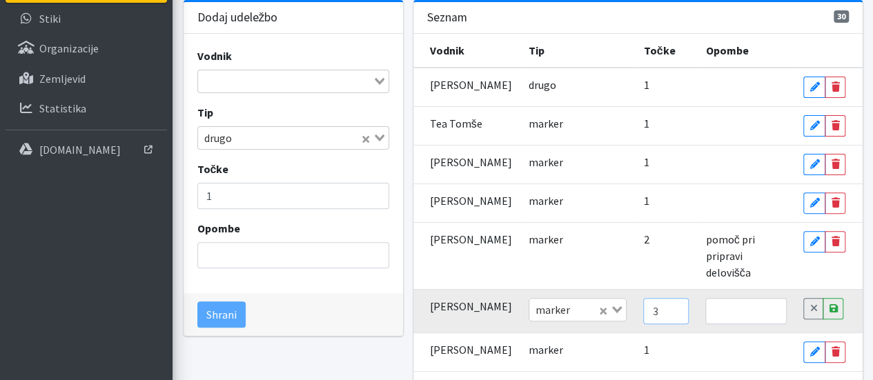
type input "3"
click at [663, 298] on input "3" at bounding box center [667, 311] width 46 height 26
click at [706, 298] on input "text" at bounding box center [746, 311] width 81 height 26
type input "pomoč pri pripravi delovišča"
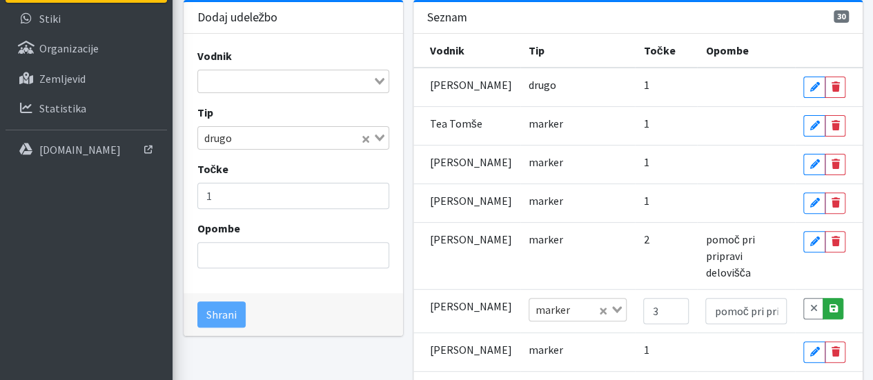
click at [833, 304] on icon at bounding box center [833, 309] width 8 height 10
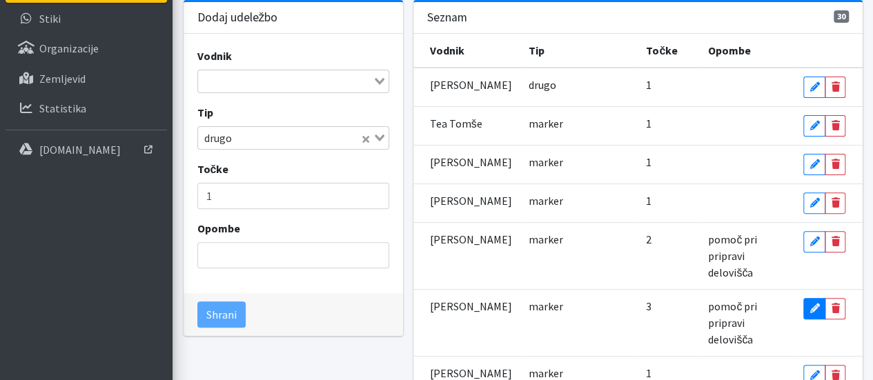
click at [817, 304] on icon at bounding box center [815, 309] width 10 height 10
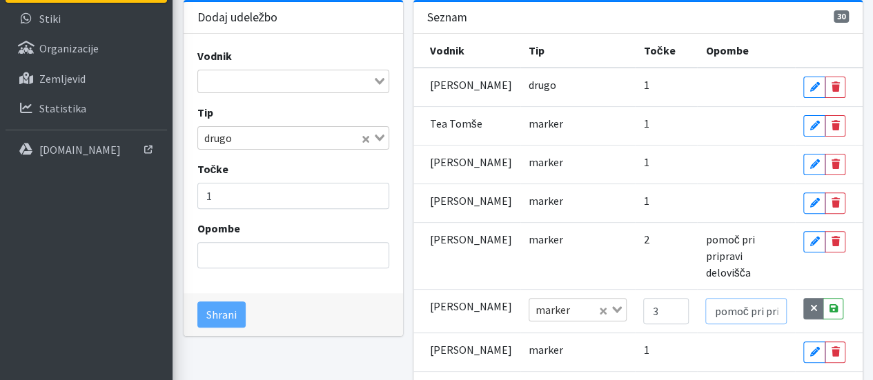
scroll to position [0, 55]
drag, startPoint x: 706, startPoint y: 292, endPoint x: 812, endPoint y: 291, distance: 106.3
click at [812, 291] on tr "[PERSON_NAME] marker Loading... 3 pomoč pri pripravi delovišča Cancel Save" at bounding box center [638, 310] width 449 height 43
type input "2"
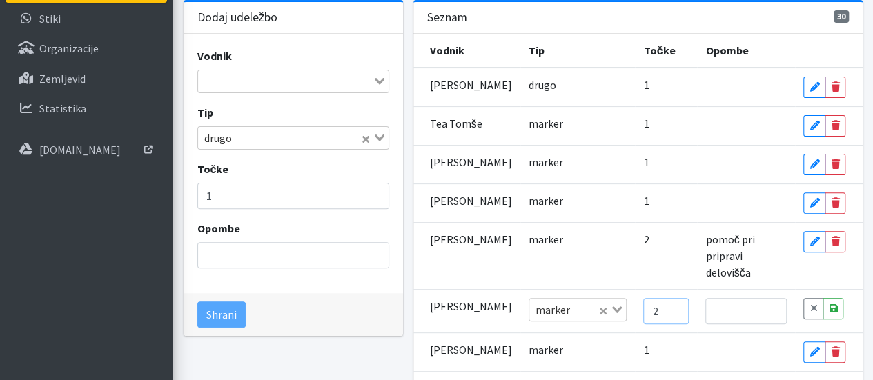
click at [664, 298] on input "2" at bounding box center [667, 311] width 46 height 26
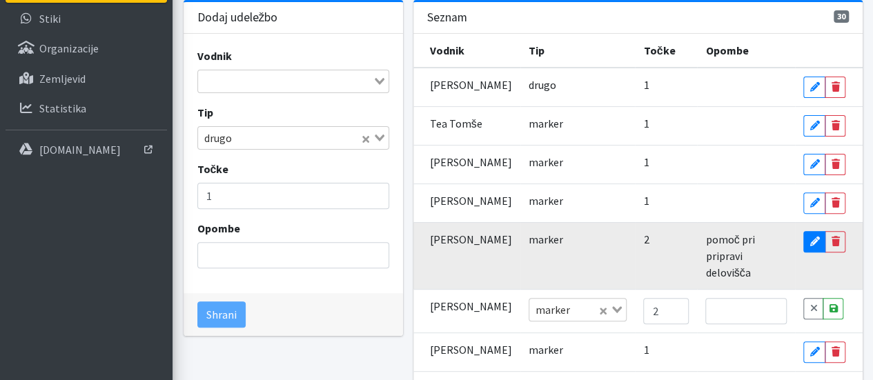
click at [818, 237] on icon at bounding box center [815, 242] width 10 height 10
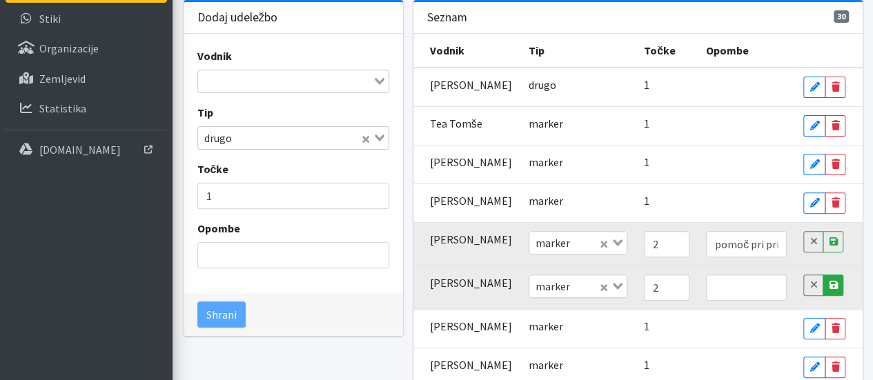
click at [835, 289] on icon at bounding box center [833, 285] width 8 height 10
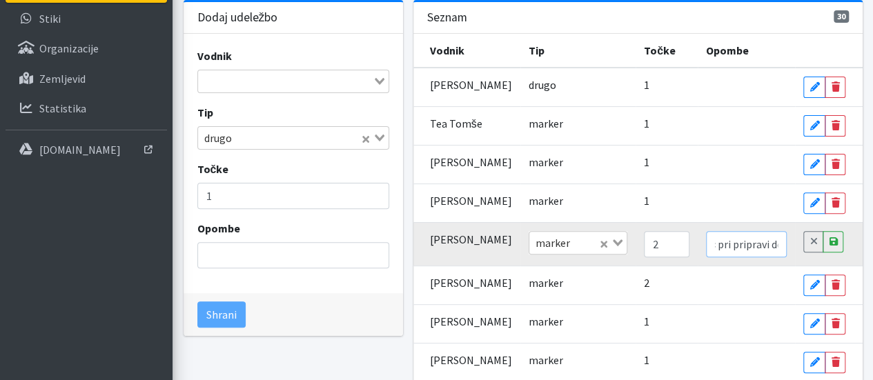
scroll to position [0, 56]
drag, startPoint x: 706, startPoint y: 243, endPoint x: 795, endPoint y: 245, distance: 88.4
click at [795, 245] on td "pomoč pri pripravi delovišča" at bounding box center [746, 243] width 97 height 43
type input "1"
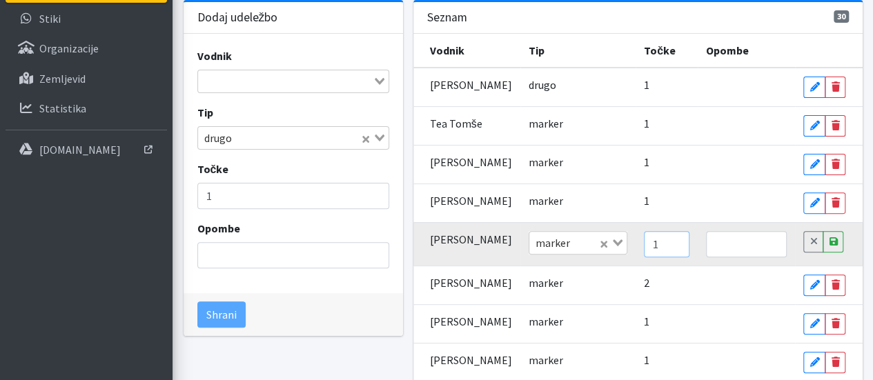
click at [665, 246] on input "1" at bounding box center [667, 244] width 46 height 26
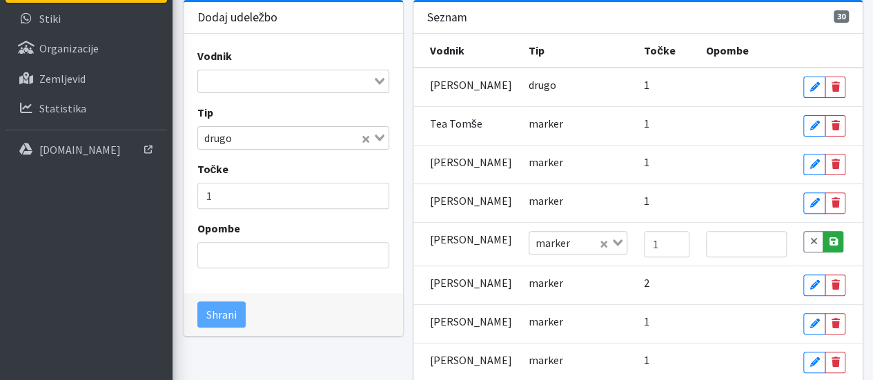
click at [827, 240] on link "Save" at bounding box center [833, 241] width 21 height 21
